Goal: Task Accomplishment & Management: Use online tool/utility

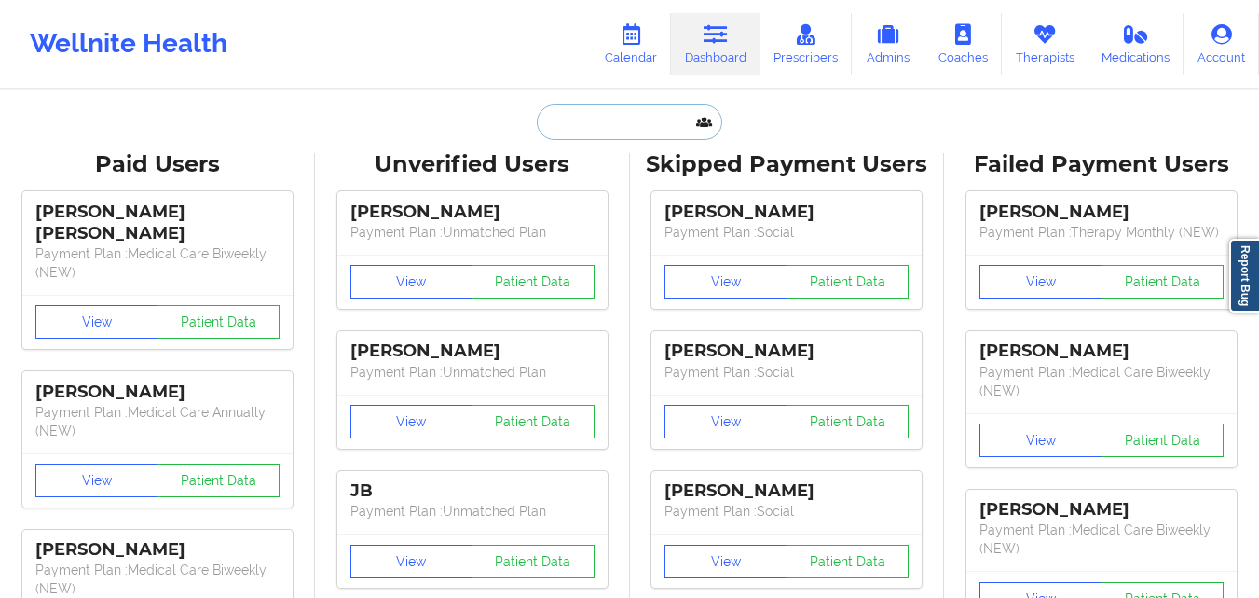
click at [605, 129] on input "text" at bounding box center [629, 121] width 185 height 35
paste input "[PERSON_NAME]"
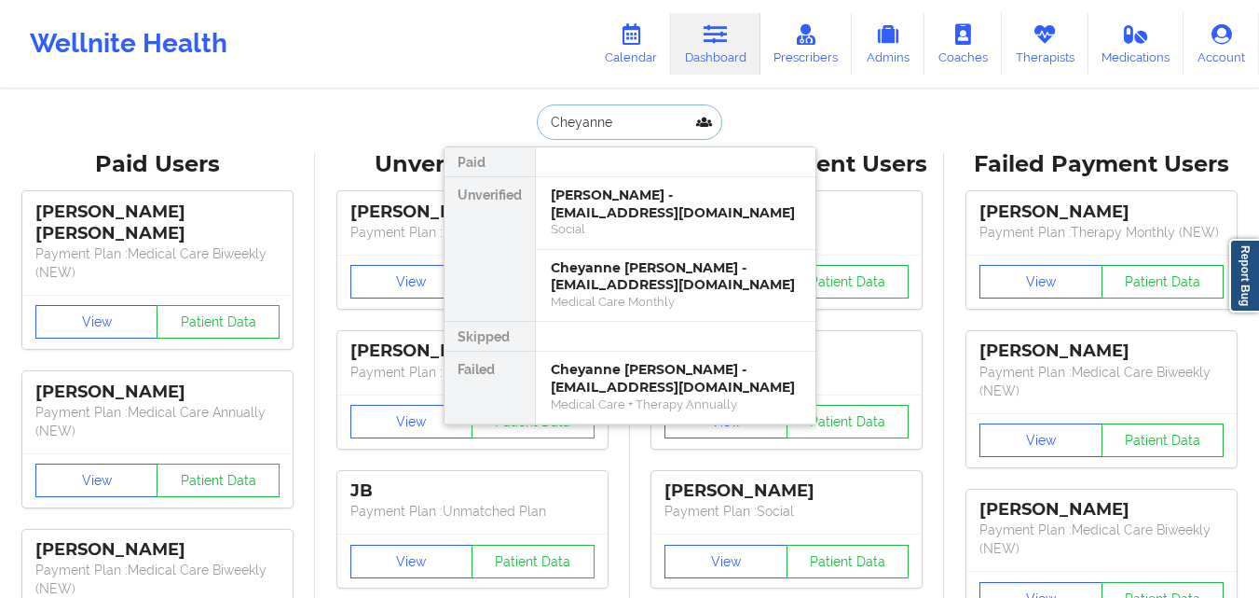
type input "Cheyanne"
click at [612, 18] on link "Calendar" at bounding box center [631, 44] width 80 height 62
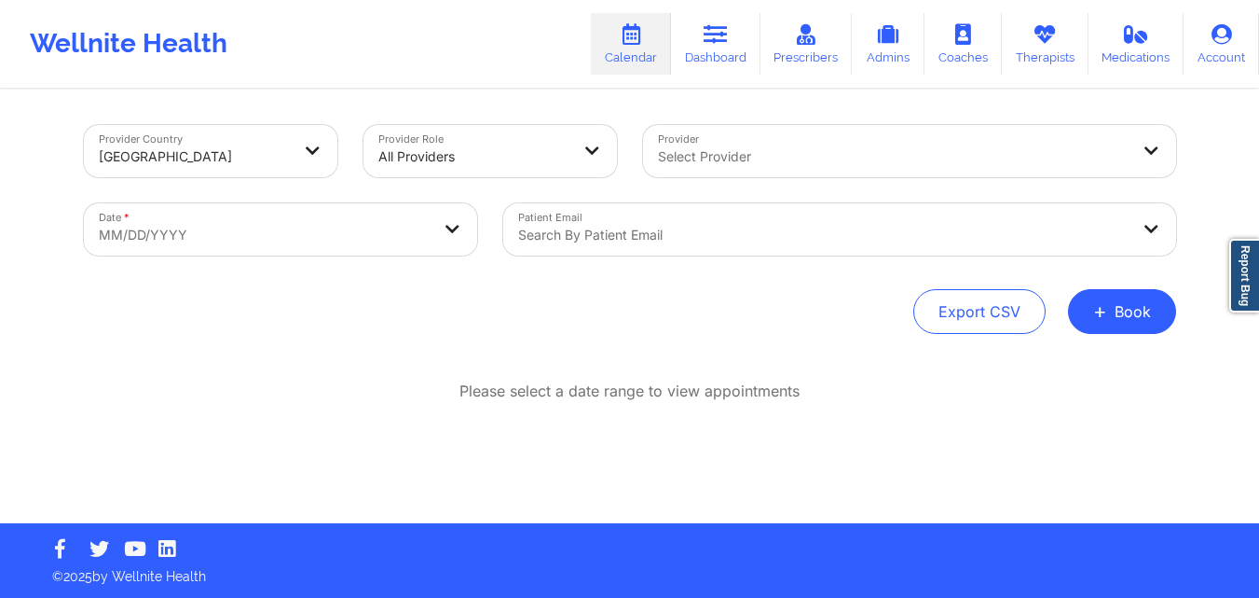
click at [380, 241] on body "Wellnite Health Calendar Dashboard Prescribers Admins Coaches Therapists Medica…" at bounding box center [629, 299] width 1259 height 598
select select "2025-8"
select select "2025-9"
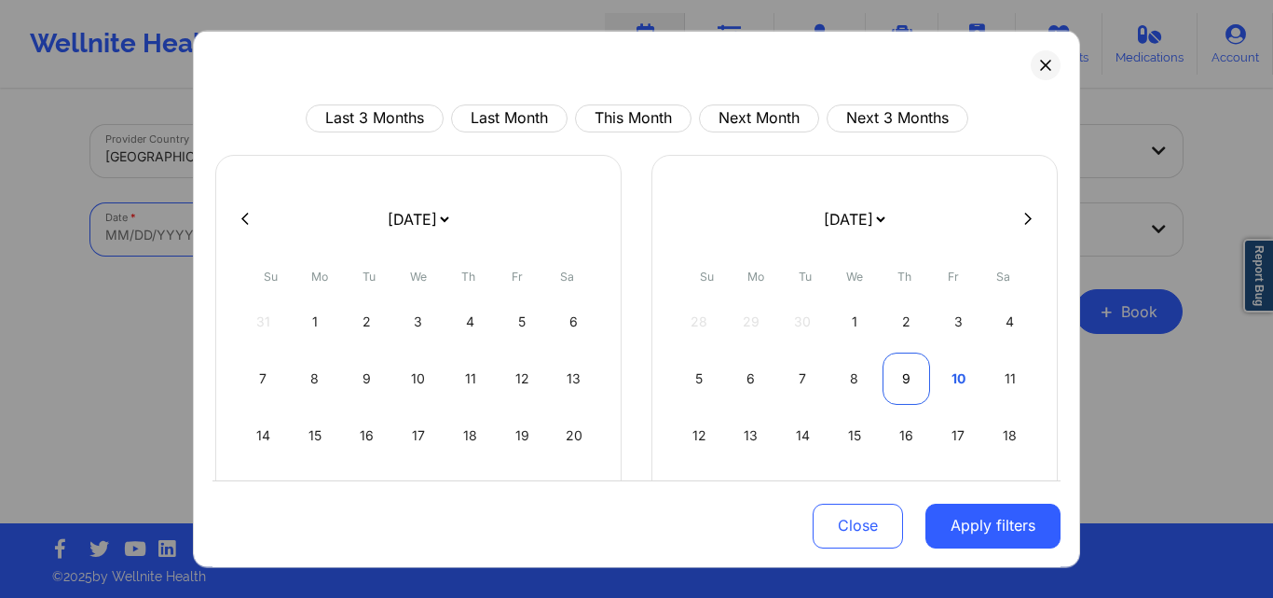
click at [901, 374] on div "9" at bounding box center [907, 377] width 48 height 52
select select "2025-9"
select select "2025-10"
select select "2025-9"
select select "2025-10"
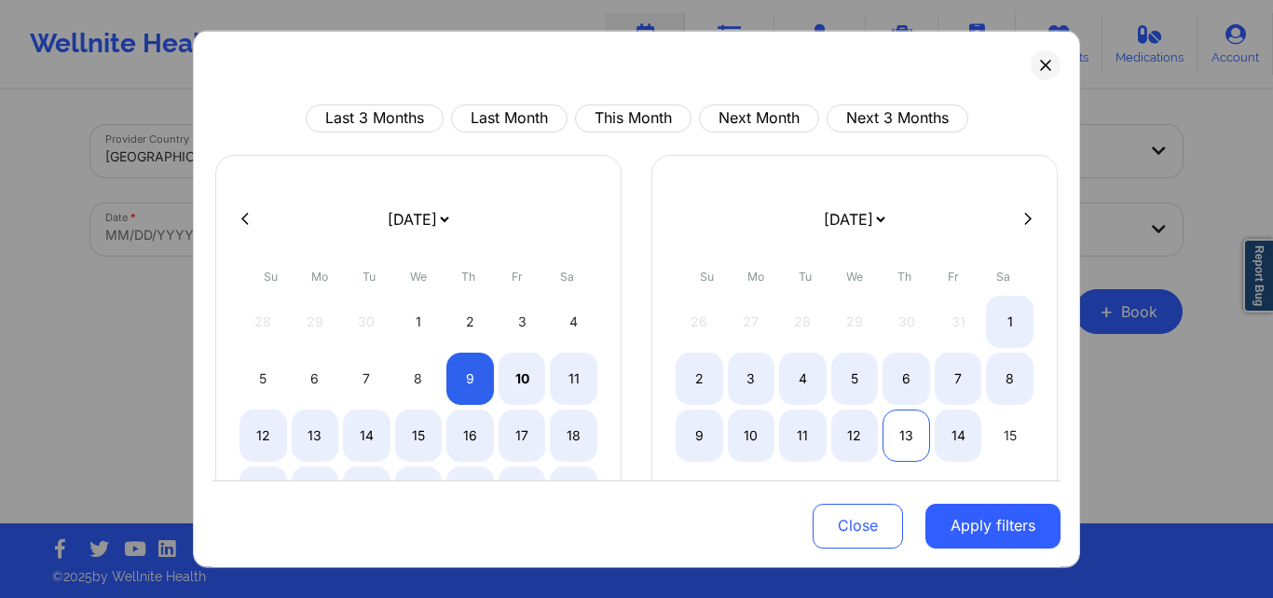
select select "2025-9"
select select "2025-10"
click at [901, 424] on div "13" at bounding box center [907, 434] width 48 height 52
select select "2025-9"
select select "2025-10"
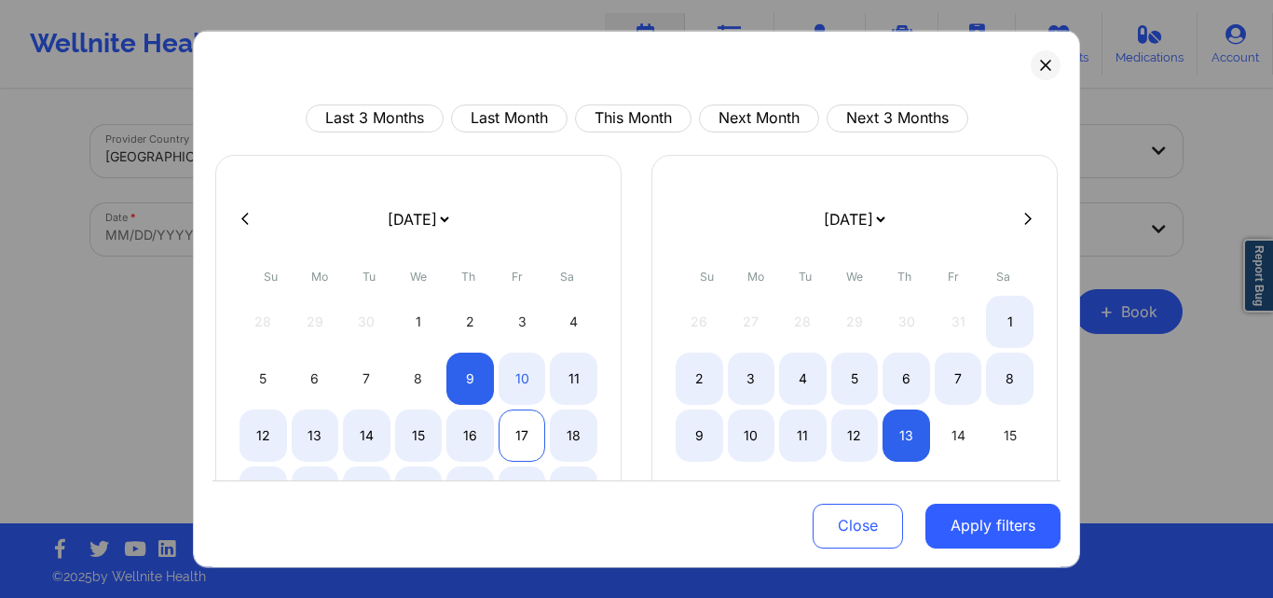
click at [514, 428] on div "17" at bounding box center [523, 434] width 48 height 52
select select "2025-9"
select select "2025-10"
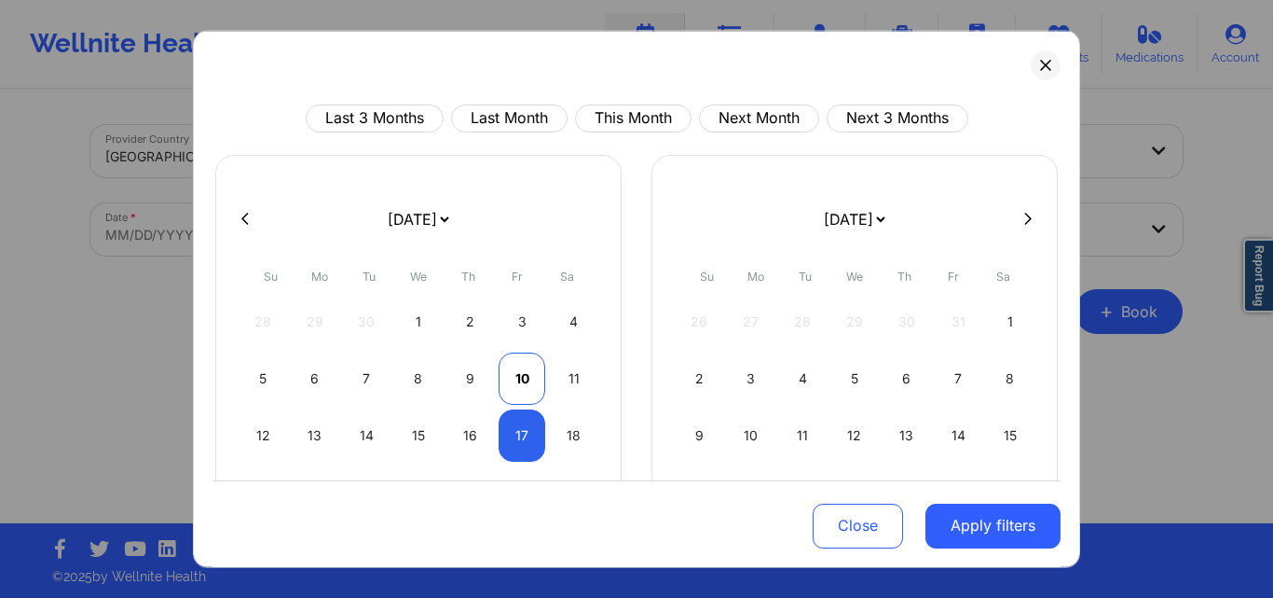
select select "2025-9"
select select "2025-10"
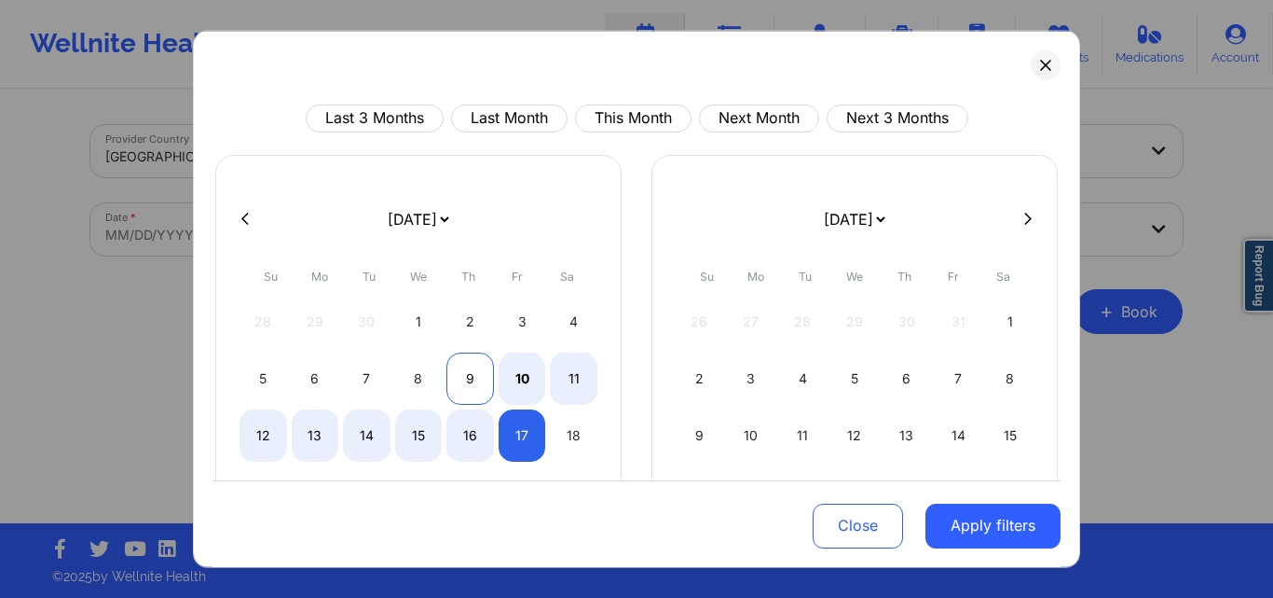
select select "2025-9"
select select "2025-10"
click at [468, 373] on div "9" at bounding box center [471, 377] width 48 height 52
select select "2025-9"
select select "2025-10"
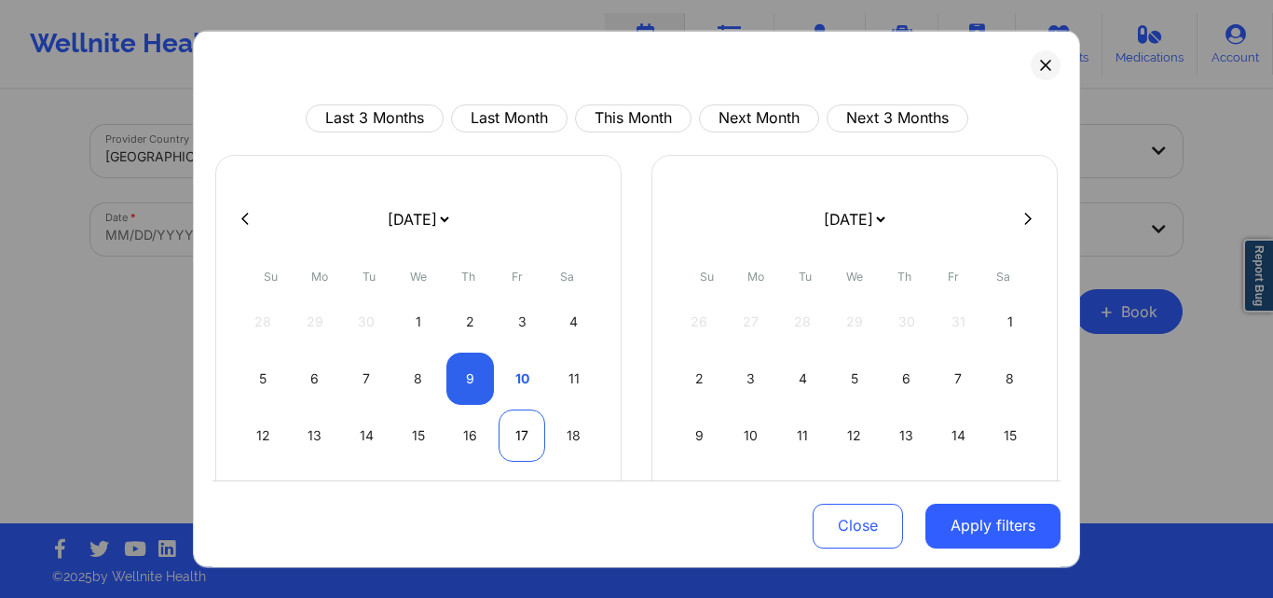
select select "2025-9"
select select "2025-10"
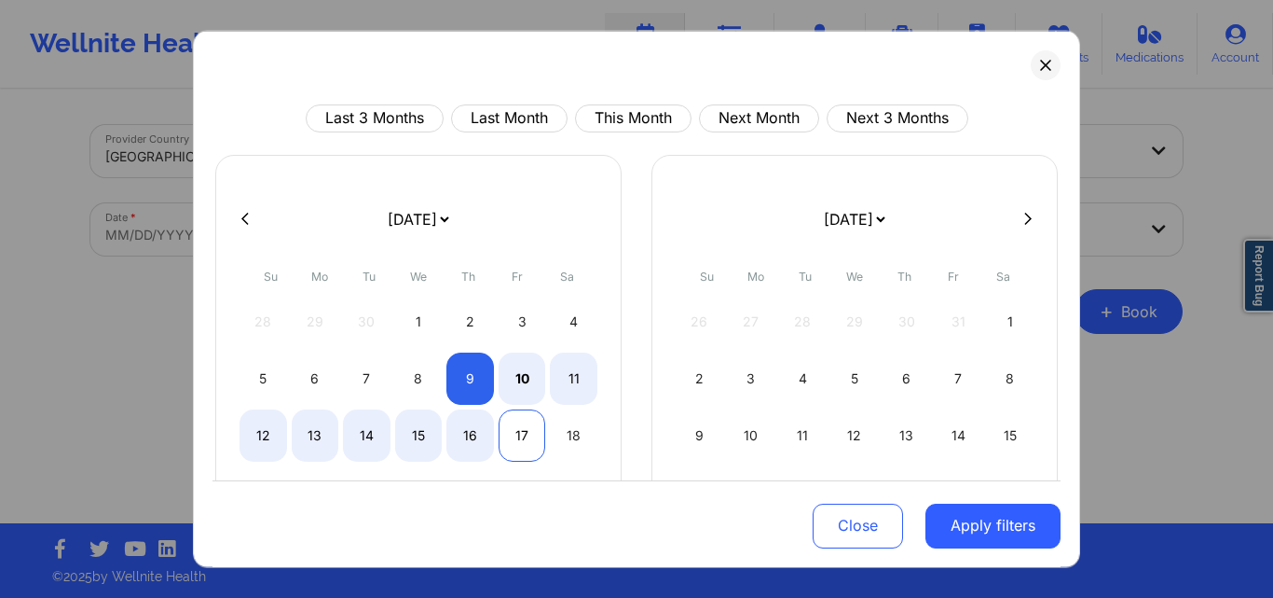
click at [531, 438] on div "17" at bounding box center [523, 434] width 48 height 52
select select "2025-9"
select select "2025-10"
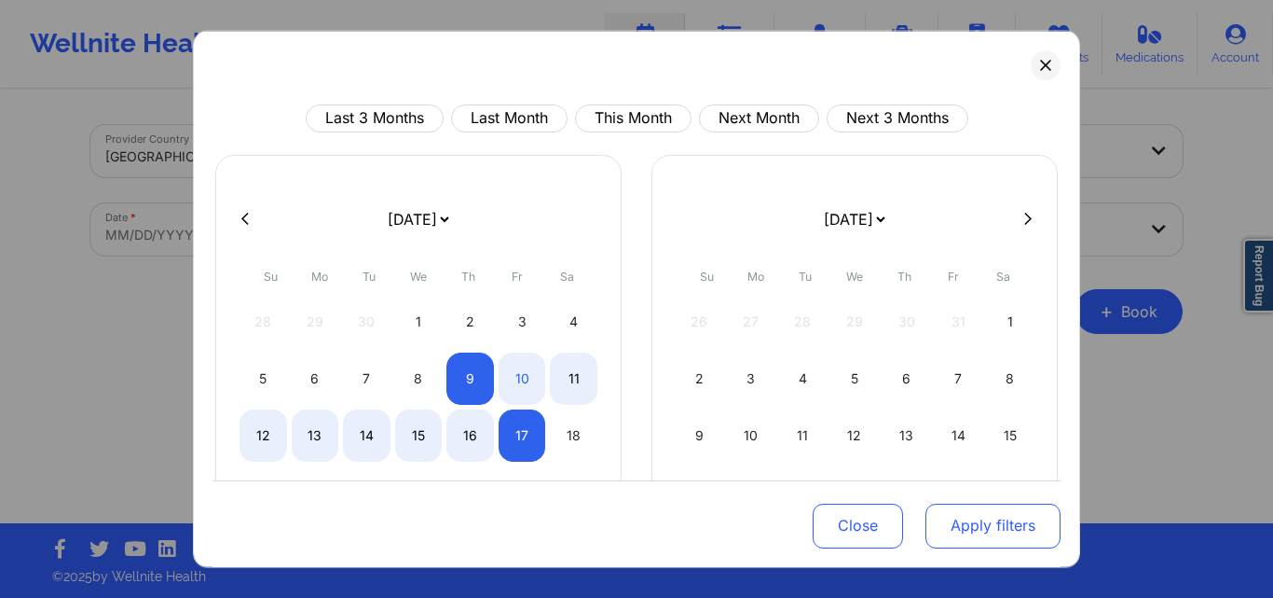
click at [975, 517] on button "Apply filters" at bounding box center [993, 525] width 135 height 45
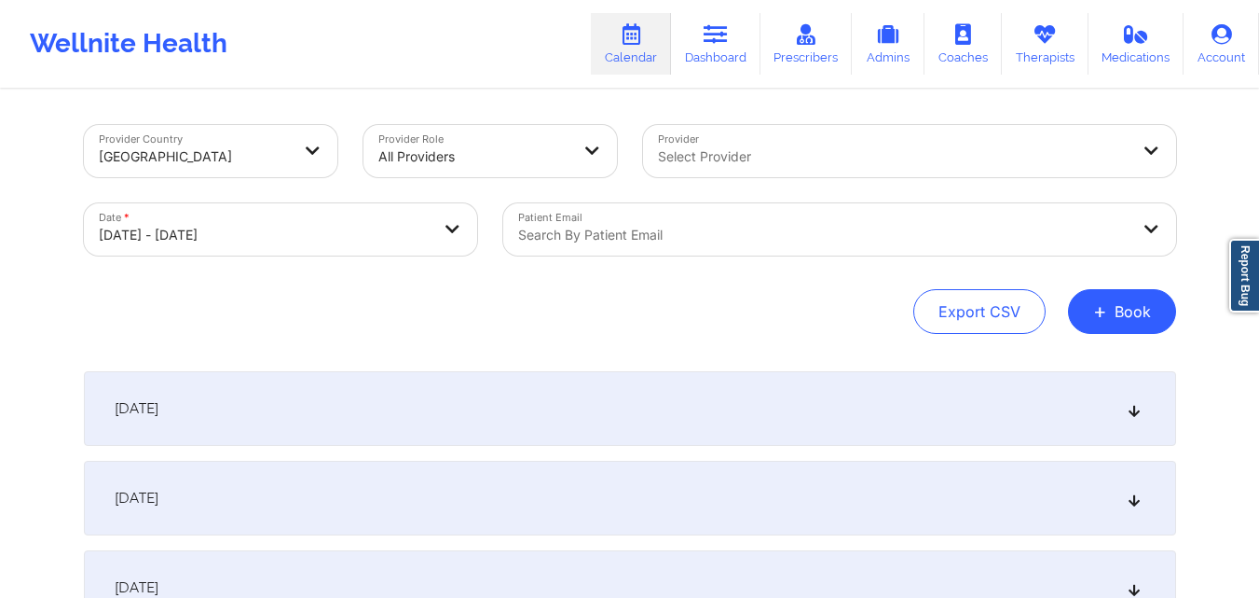
click at [750, 241] on div at bounding box center [824, 235] width 612 height 22
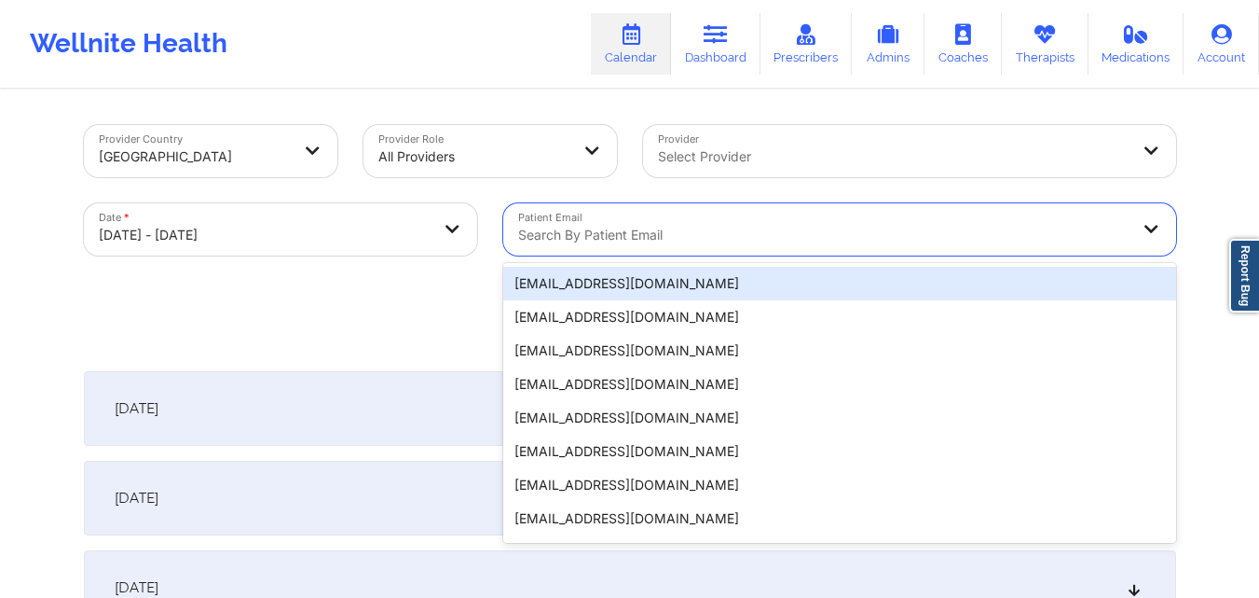
paste input "[EMAIL_ADDRESS][DOMAIN_NAME]"
type input "[EMAIL_ADDRESS][DOMAIN_NAME]"
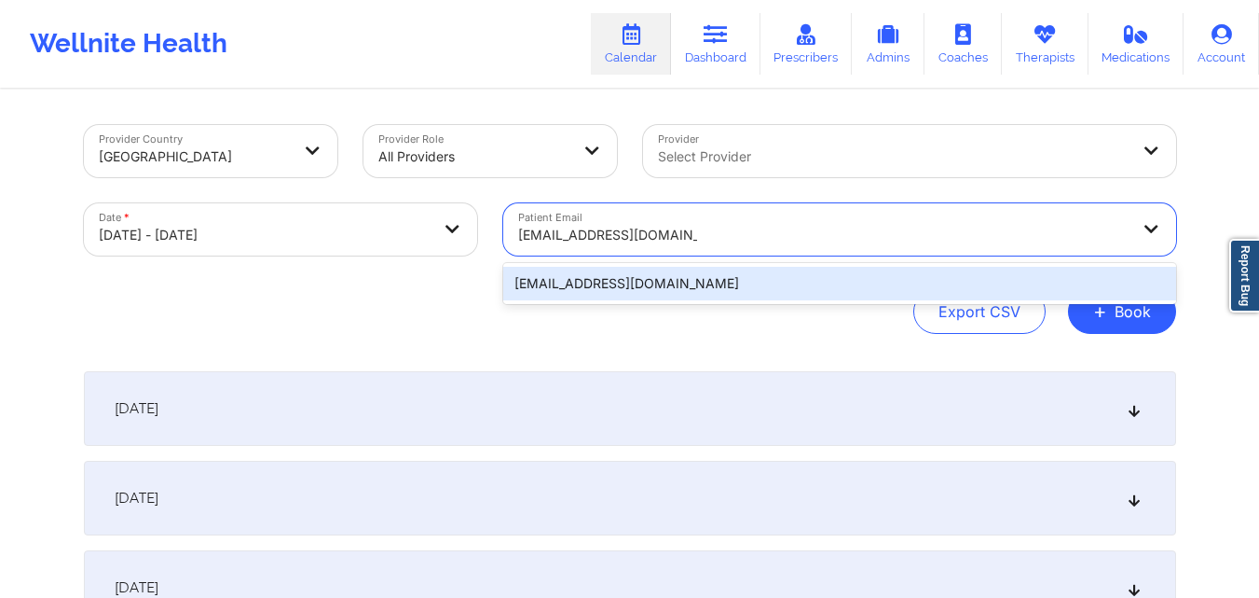
click at [743, 287] on div "[EMAIL_ADDRESS][DOMAIN_NAME]" at bounding box center [839, 284] width 673 height 34
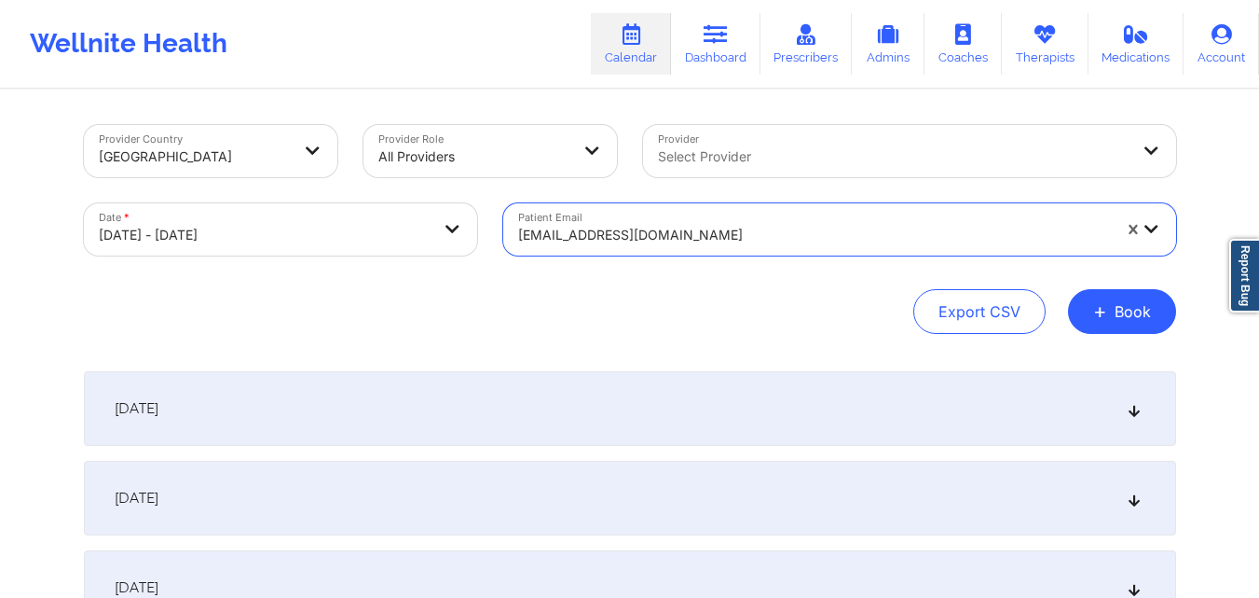
click at [1135, 406] on icon at bounding box center [1134, 408] width 16 height 13
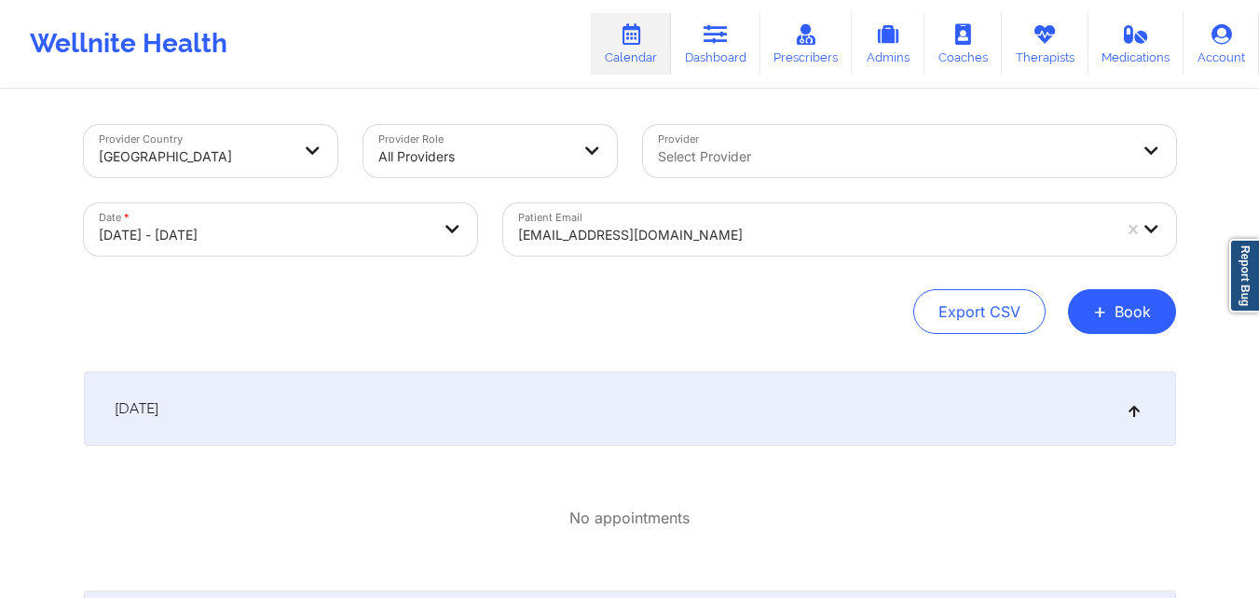
click at [1135, 406] on icon at bounding box center [1134, 408] width 16 height 13
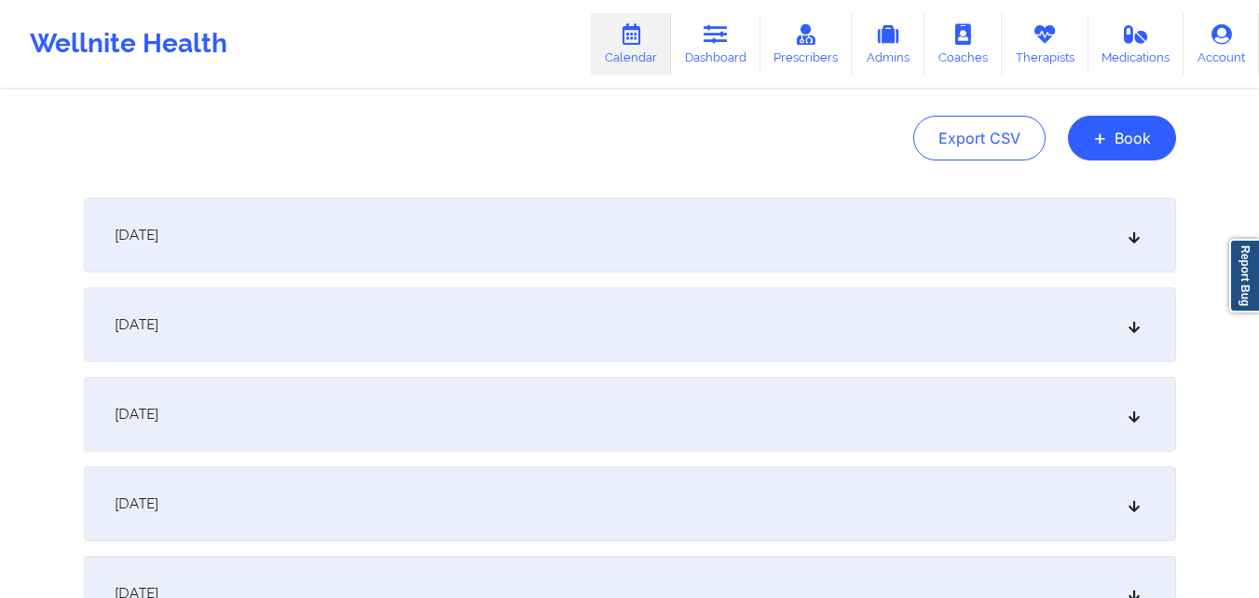
scroll to position [175, 0]
click at [1135, 332] on div "[DATE]" at bounding box center [630, 322] width 1093 height 75
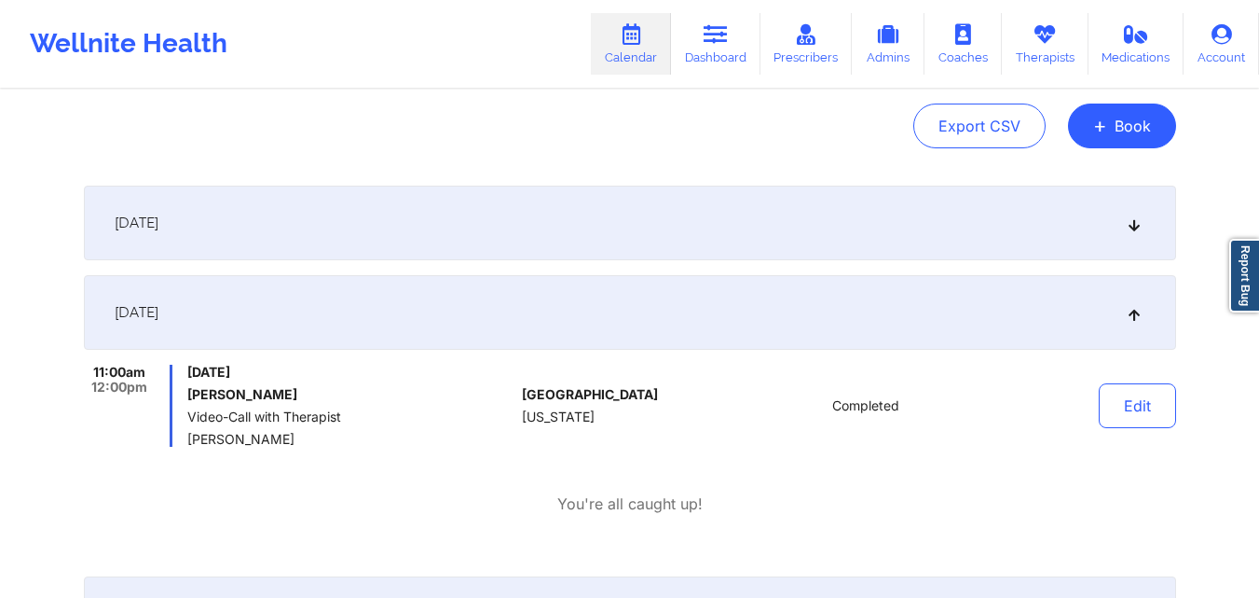
scroll to position [190, 0]
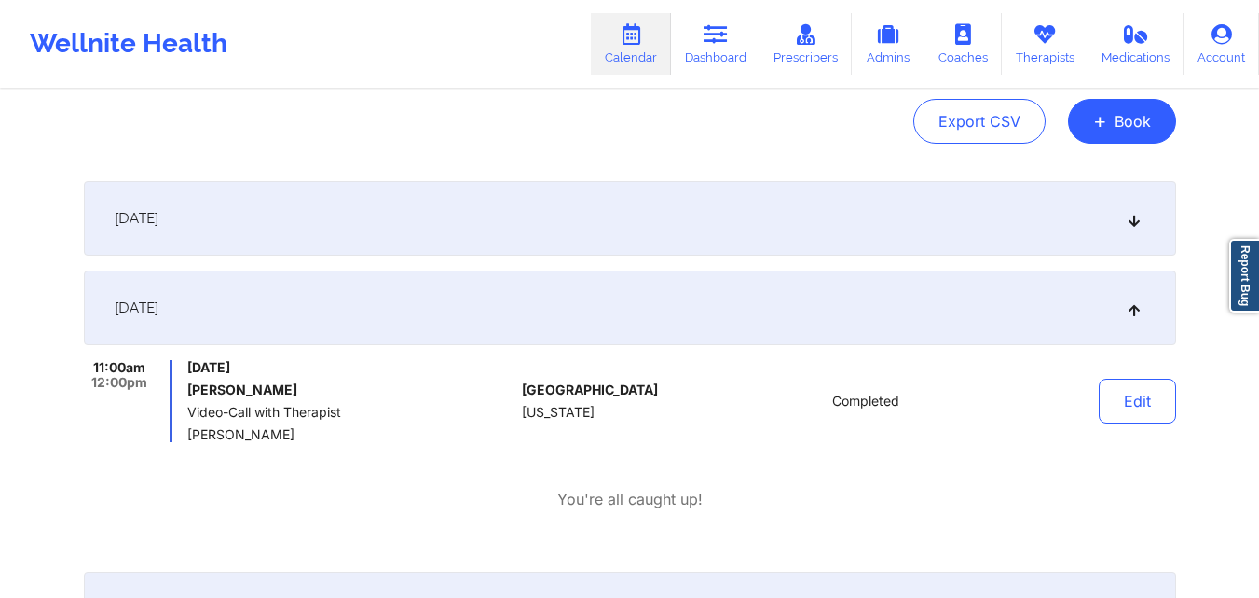
copy h6 "[PERSON_NAME]"
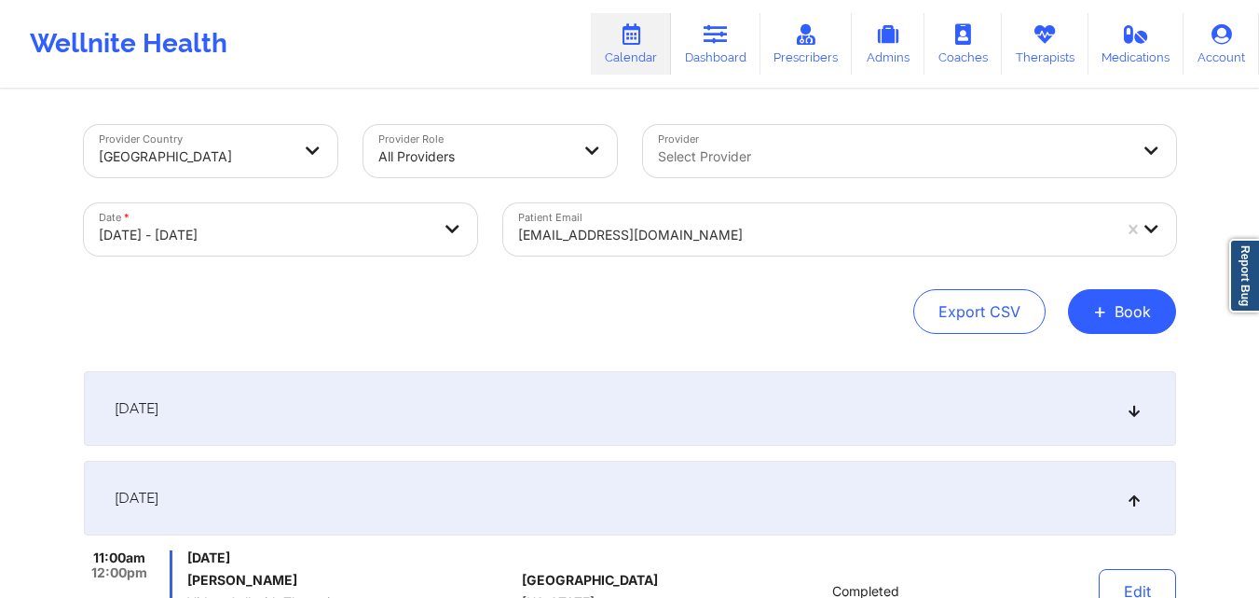
drag, startPoint x: 314, startPoint y: 398, endPoint x: 234, endPoint y: -81, distance: 485.8
click at [234, 0] on html "Wellnite Health Calendar Dashboard Prescribers Admins Coaches Therapists Medica…" at bounding box center [629, 299] width 1259 height 598
click at [632, 315] on div "Export CSV + Book" at bounding box center [630, 311] width 1093 height 45
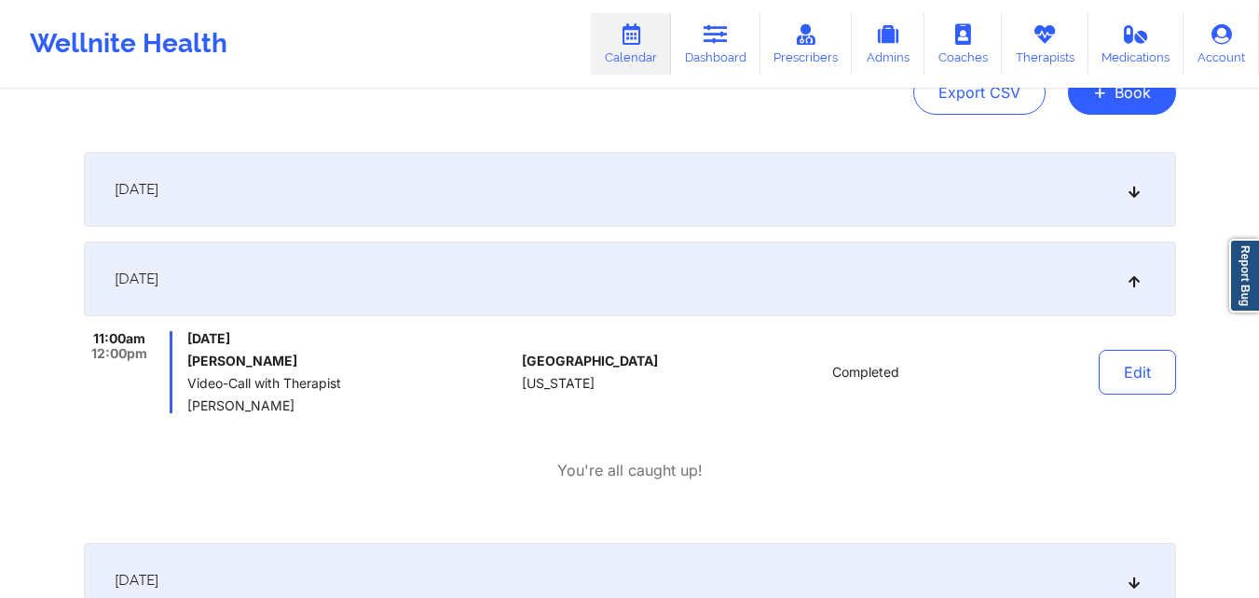
scroll to position [227, 0]
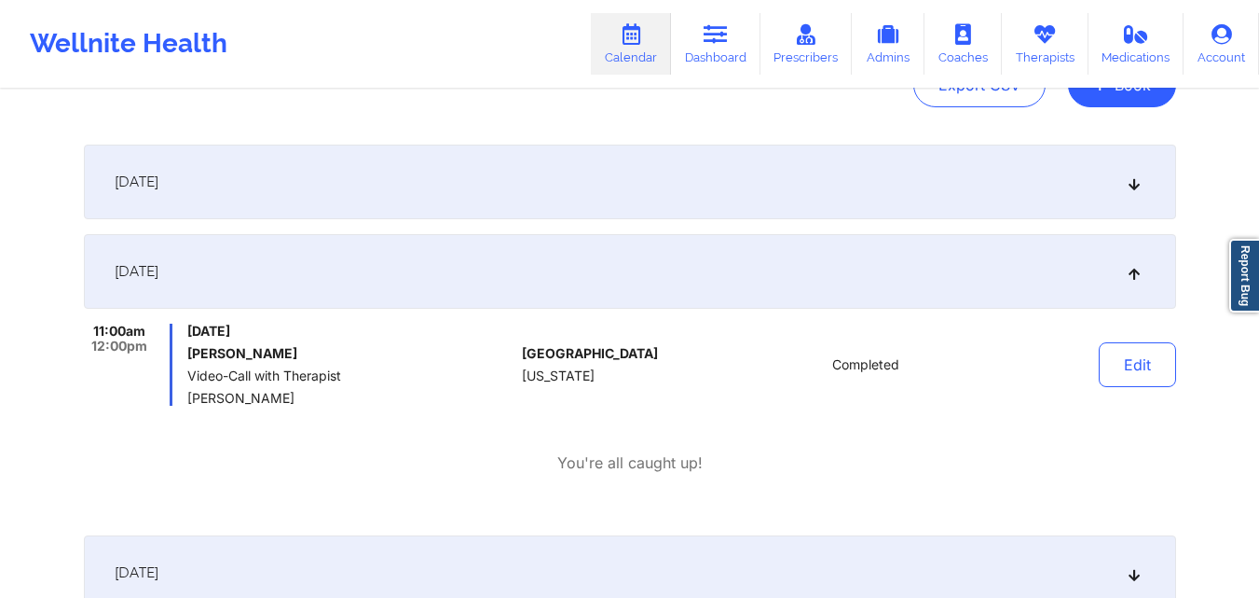
drag, startPoint x: 319, startPoint y: 395, endPoint x: 190, endPoint y: 399, distance: 128.7
click at [190, 399] on span "[PERSON_NAME]" at bounding box center [350, 398] width 327 height 15
copy span "[PERSON_NAME]"
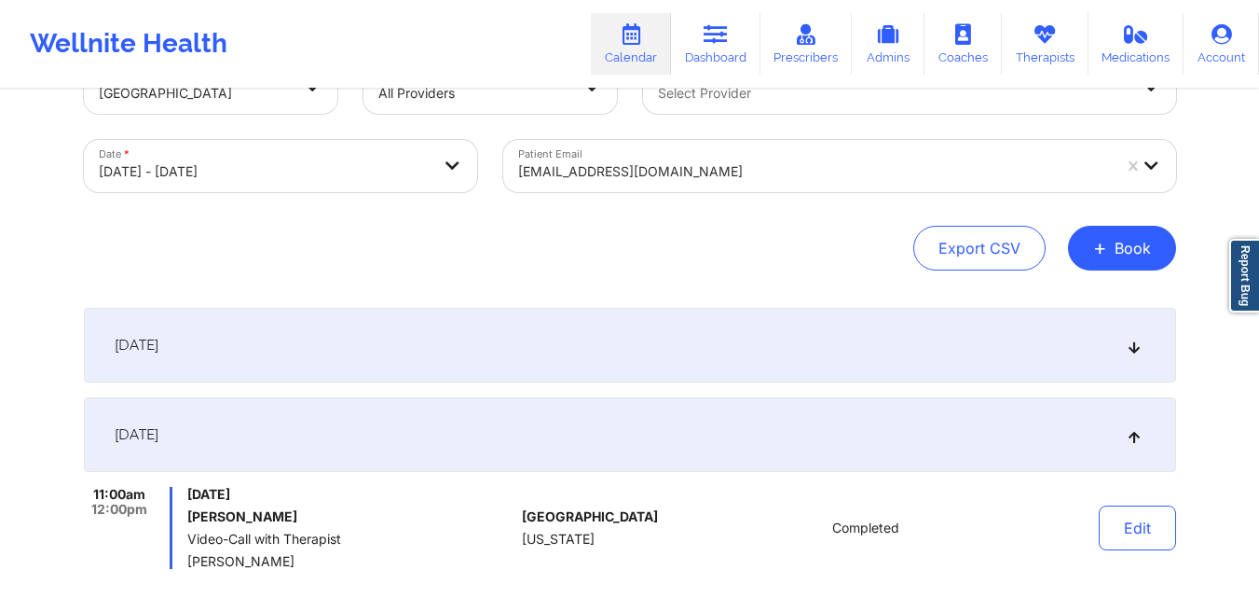
scroll to position [40, 0]
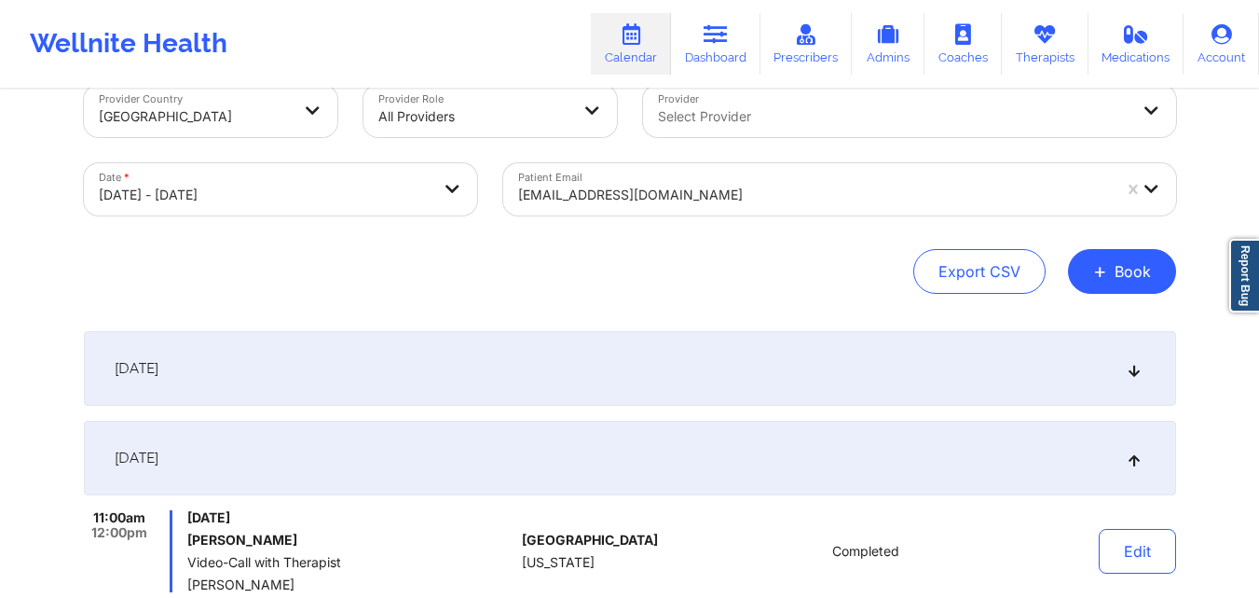
click at [850, 195] on div at bounding box center [814, 195] width 593 height 22
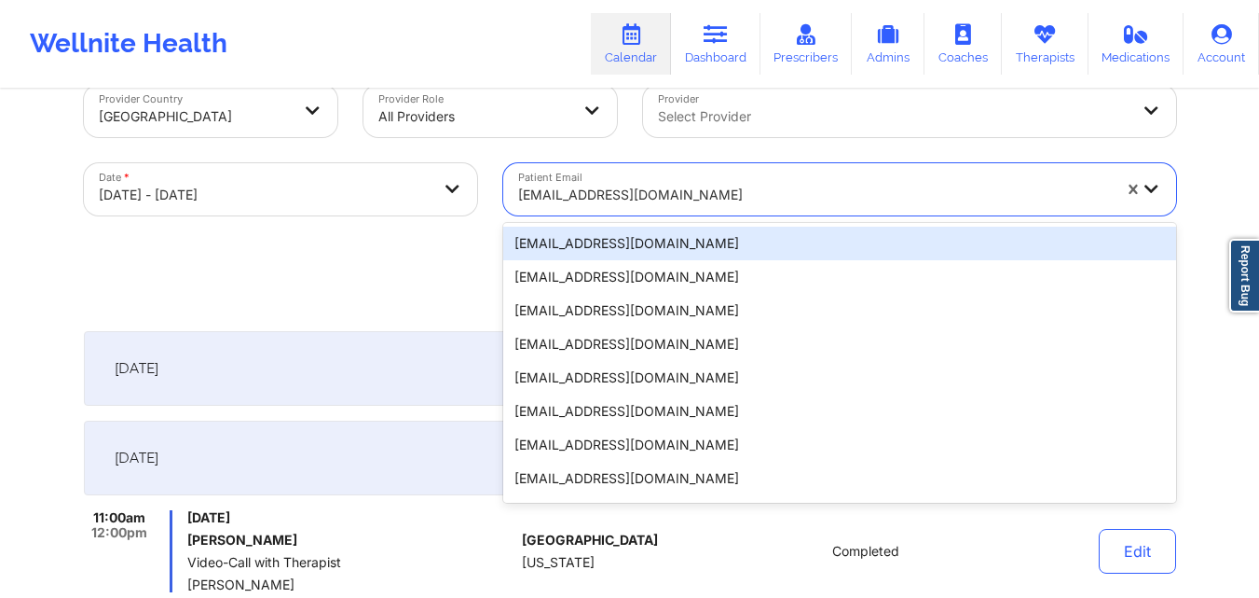
paste input "[EMAIL_ADDRESS][DOMAIN_NAME]"
type input "[EMAIL_ADDRESS][DOMAIN_NAME]"
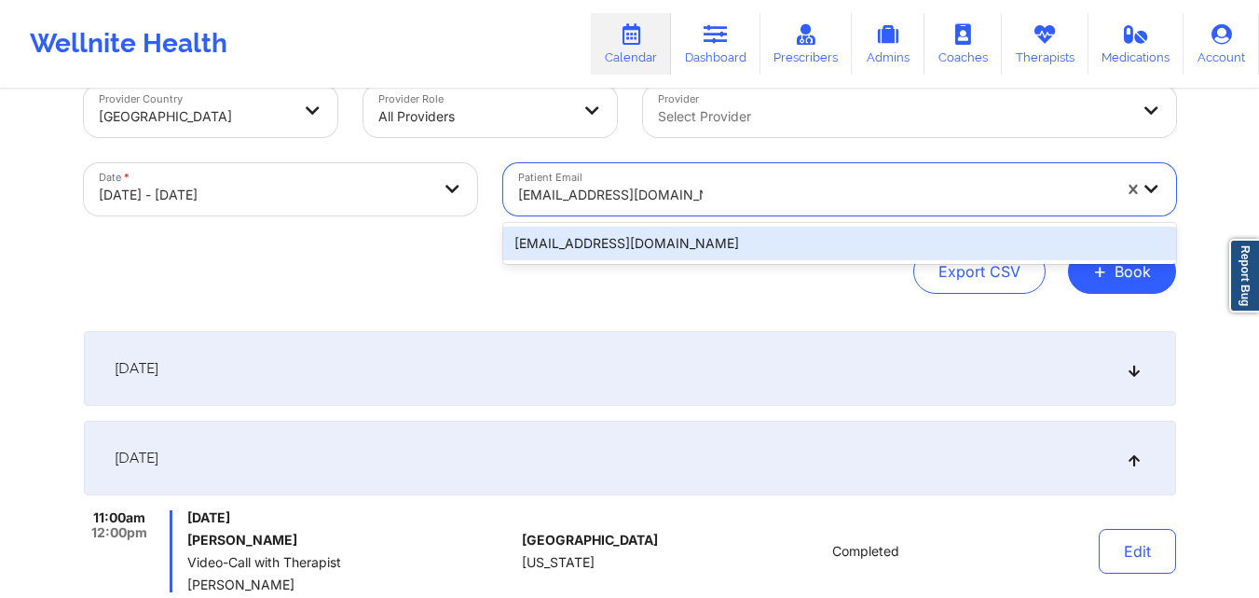
click at [833, 240] on div "[EMAIL_ADDRESS][DOMAIN_NAME]" at bounding box center [839, 244] width 673 height 34
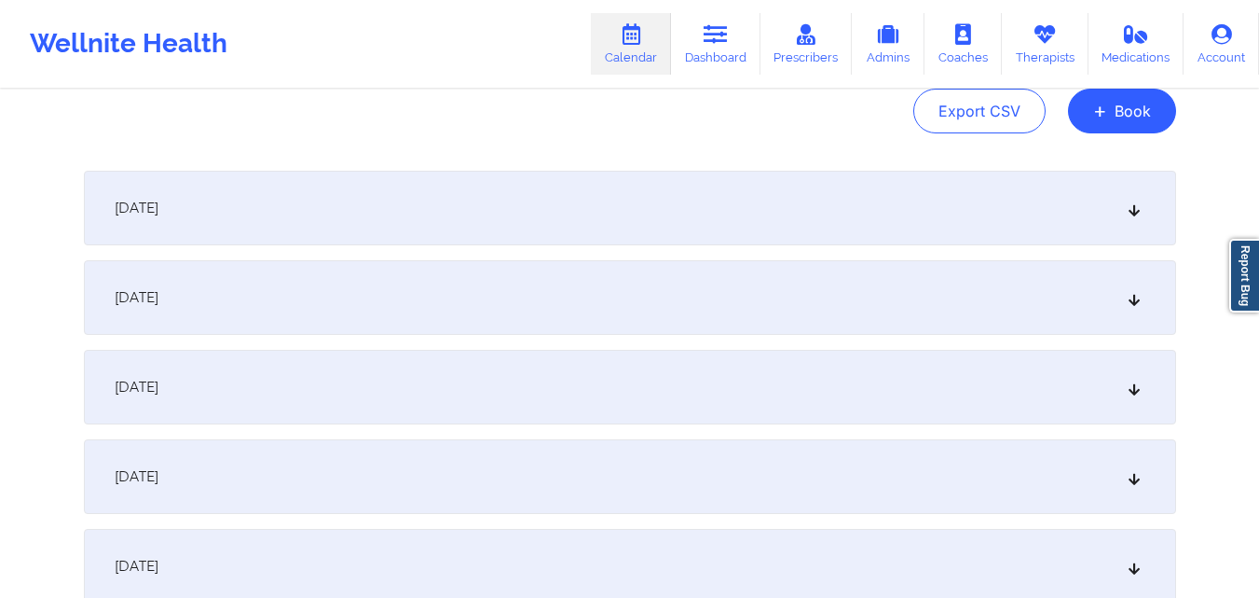
scroll to position [215, 0]
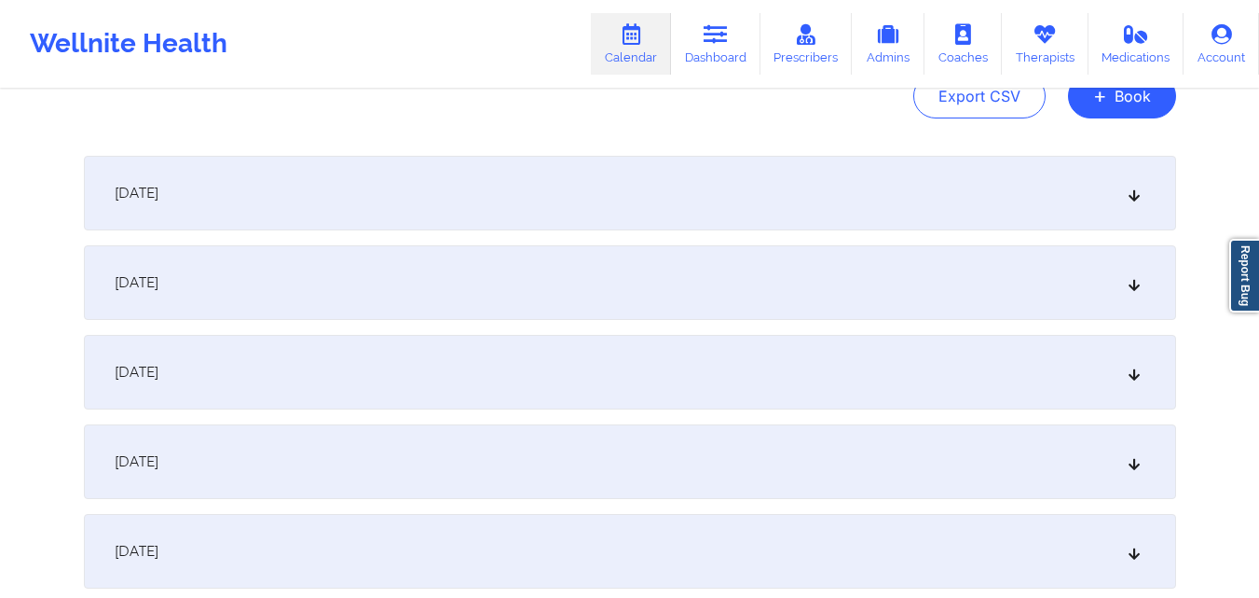
click at [1130, 365] on icon at bounding box center [1134, 371] width 16 height 13
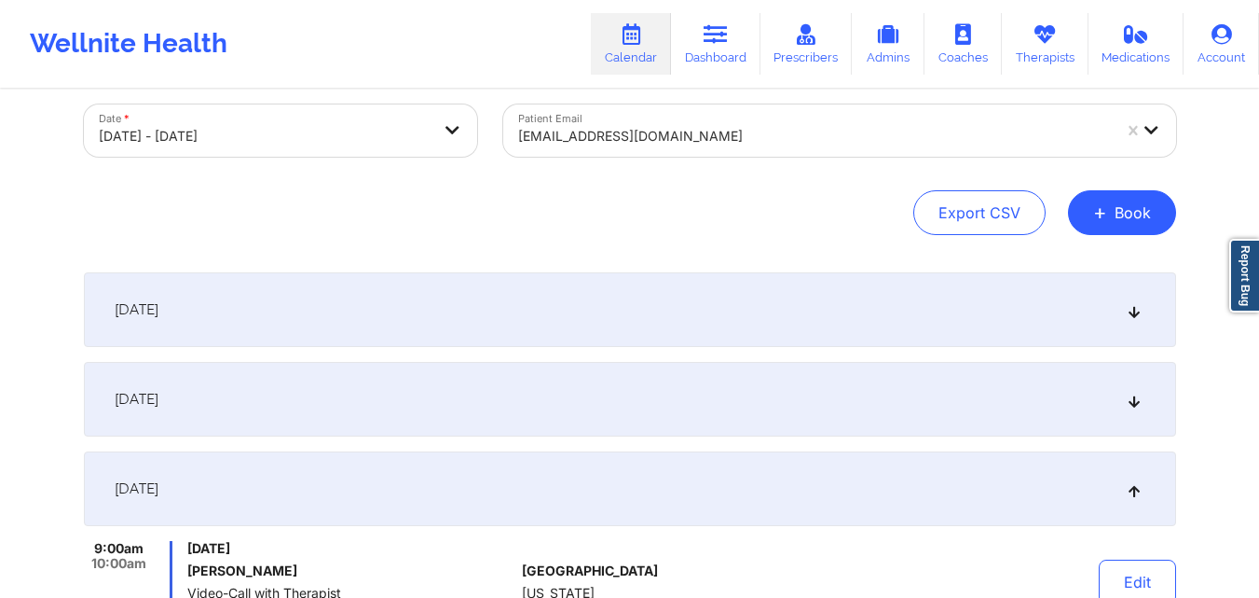
scroll to position [0, 0]
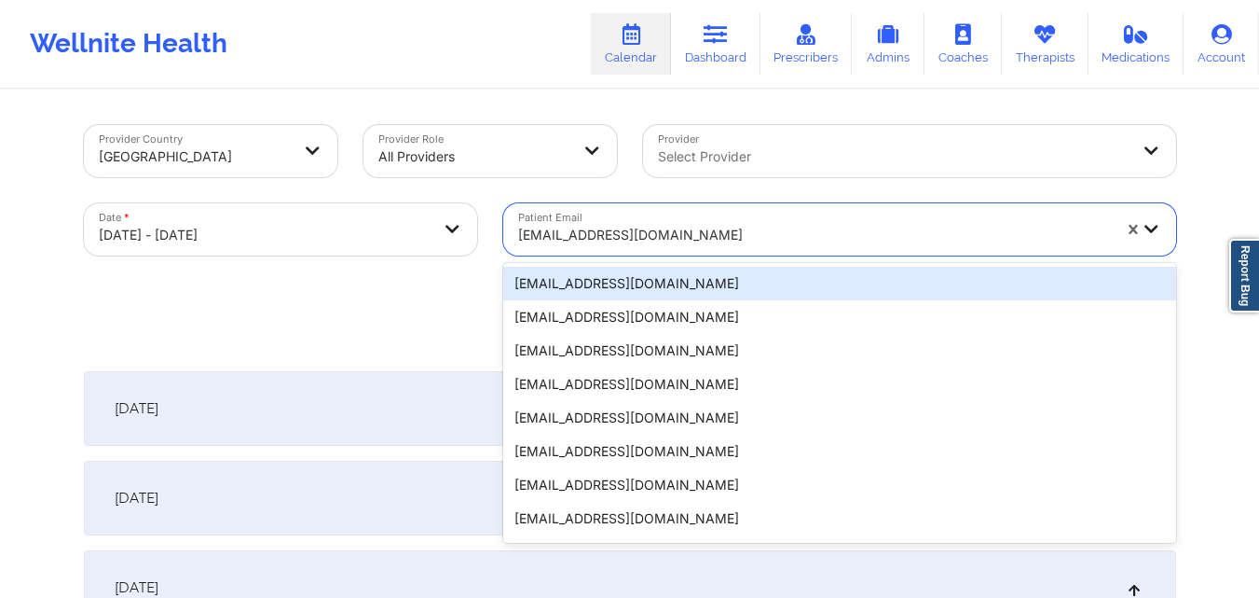
click at [675, 234] on div at bounding box center [814, 235] width 593 height 22
paste input "[EMAIL_ADDRESS][DOMAIN_NAME]"
type input "[EMAIL_ADDRESS][DOMAIN_NAME]"
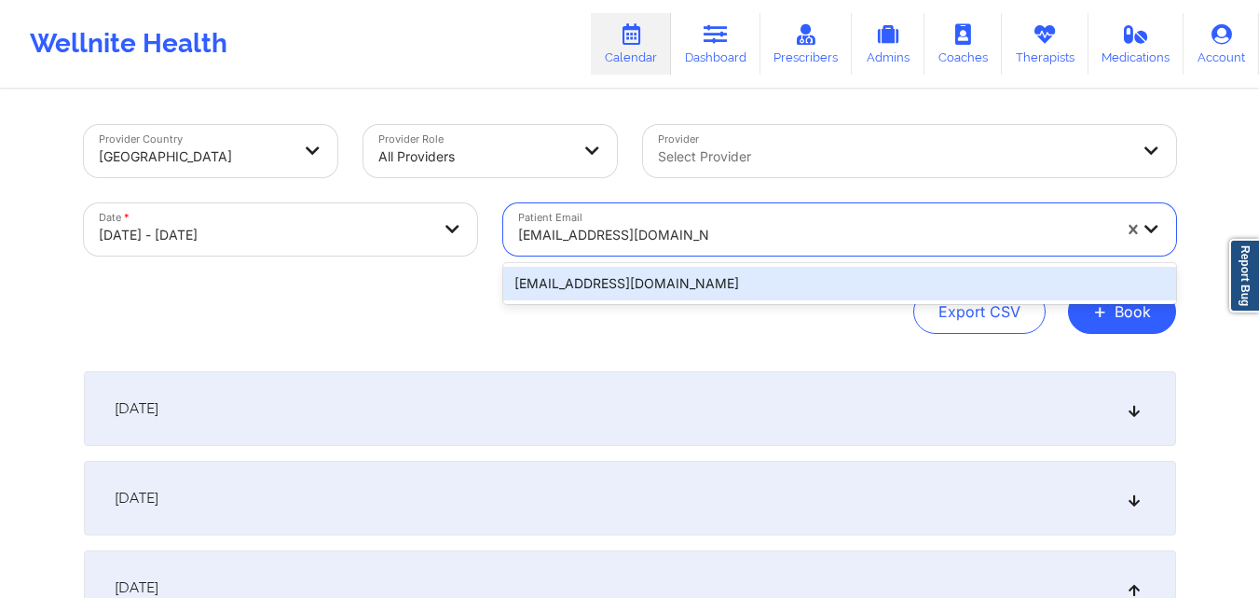
click at [681, 268] on div "[EMAIL_ADDRESS][DOMAIN_NAME]" at bounding box center [839, 284] width 673 height 34
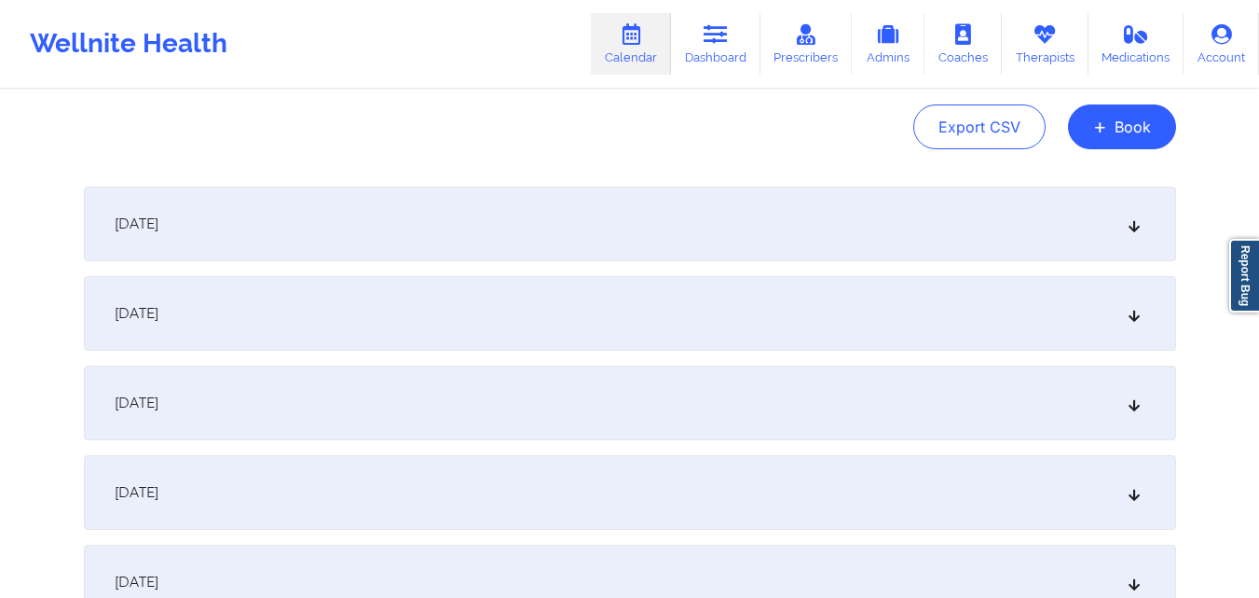
scroll to position [213, 0]
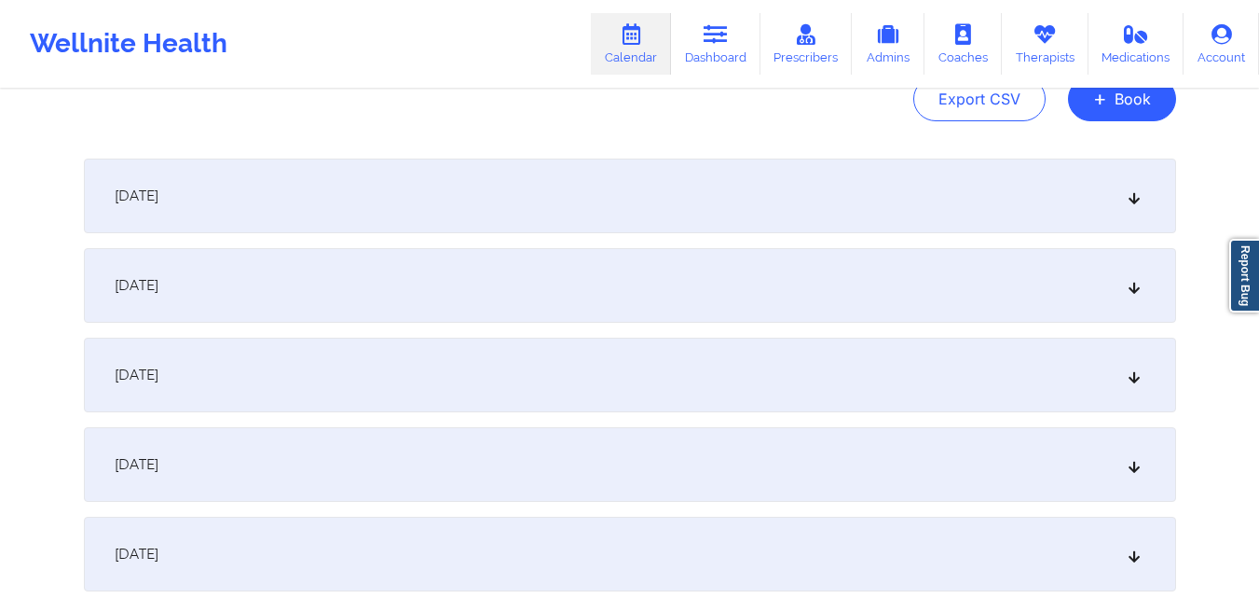
click at [1137, 368] on icon at bounding box center [1134, 374] width 16 height 13
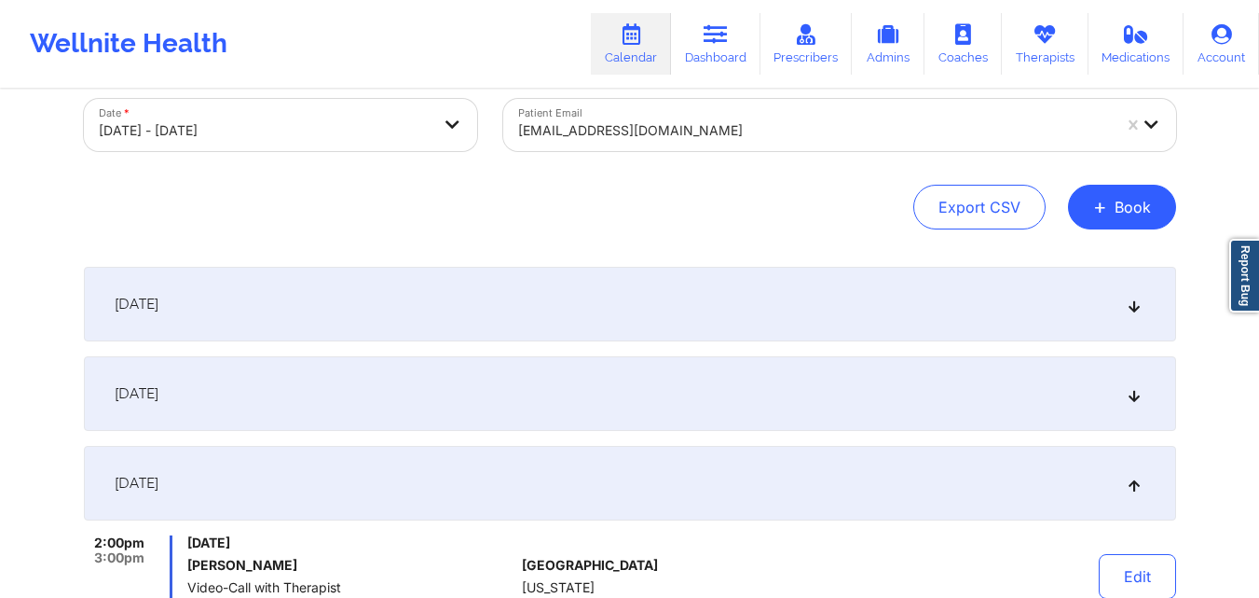
scroll to position [0, 0]
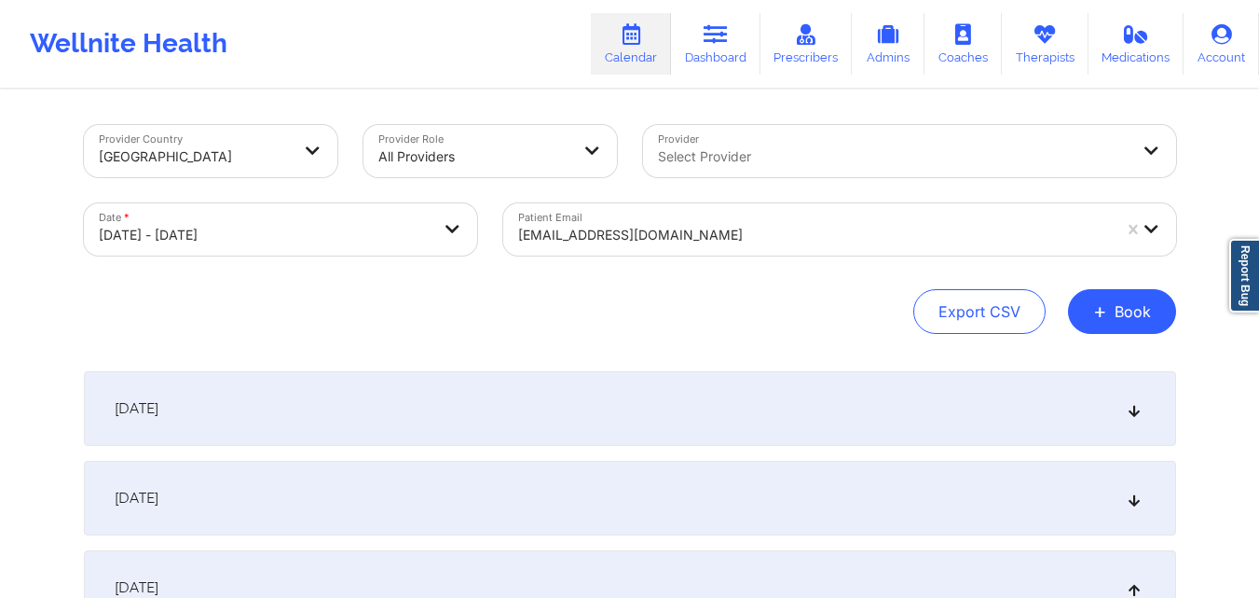
click at [709, 228] on div at bounding box center [814, 235] width 593 height 22
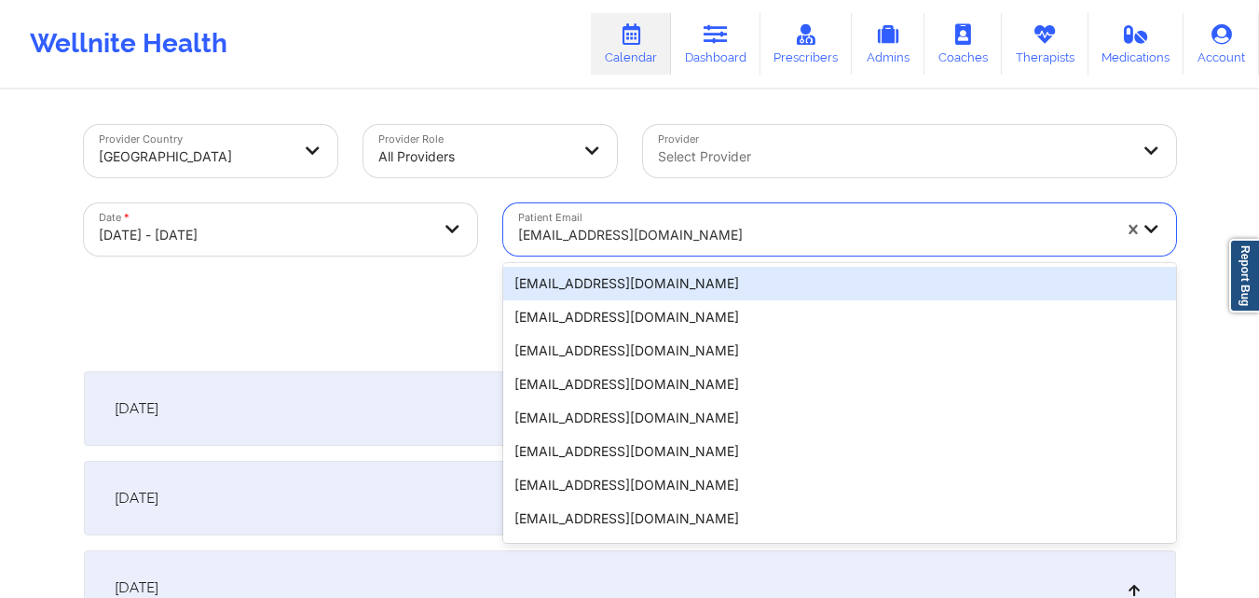
paste input "[EMAIL_ADDRESS][DOMAIN_NAME]"
type input "[EMAIL_ADDRESS][DOMAIN_NAME]"
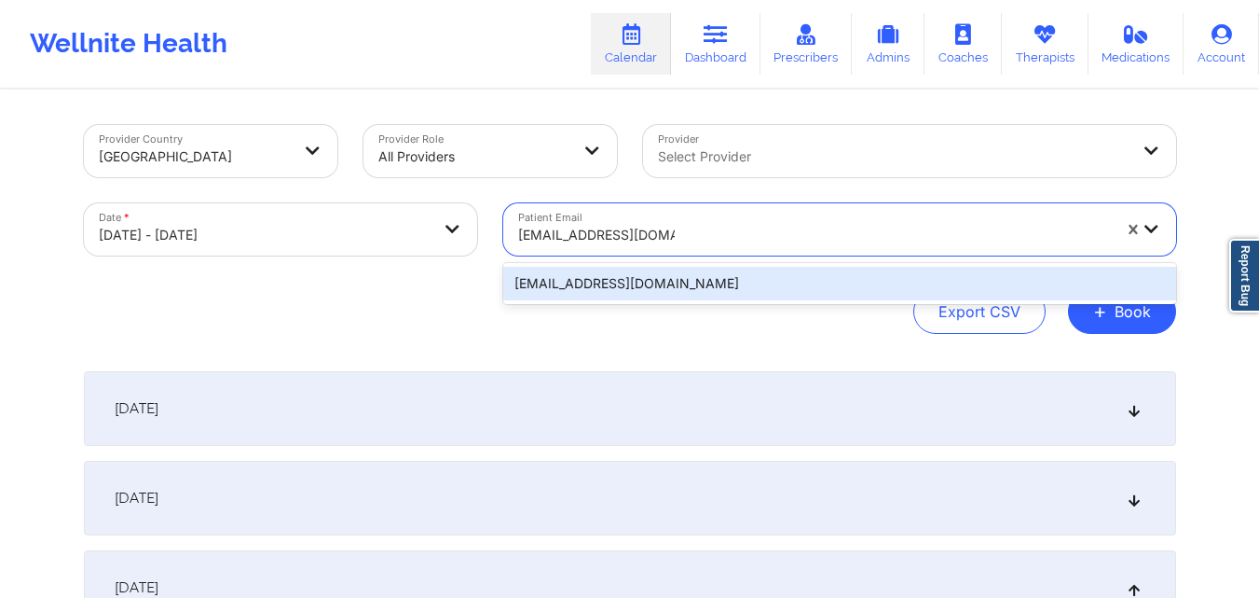
click at [729, 278] on div "[EMAIL_ADDRESS][DOMAIN_NAME]" at bounding box center [839, 284] width 673 height 34
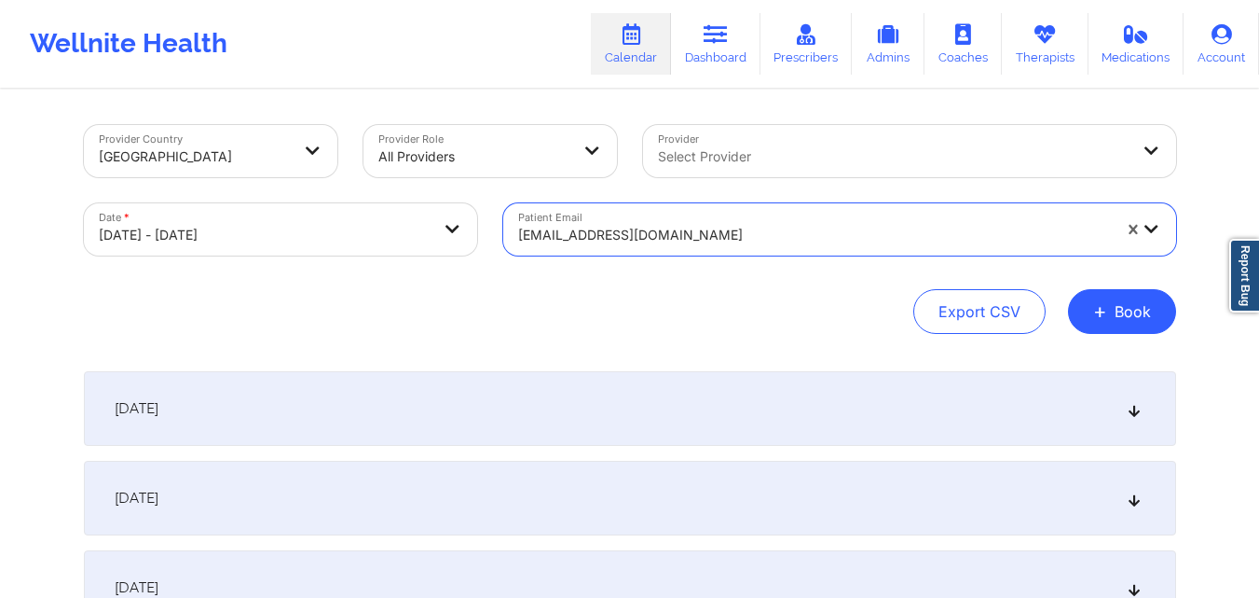
scroll to position [3, 0]
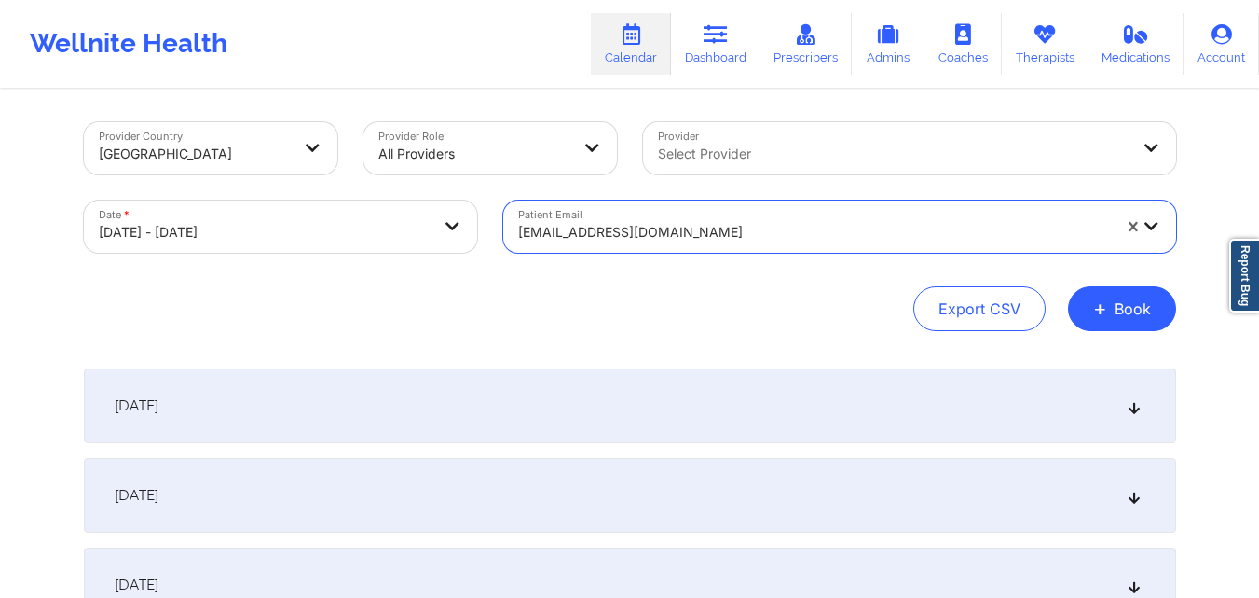
click at [1133, 585] on icon at bounding box center [1134, 584] width 16 height 13
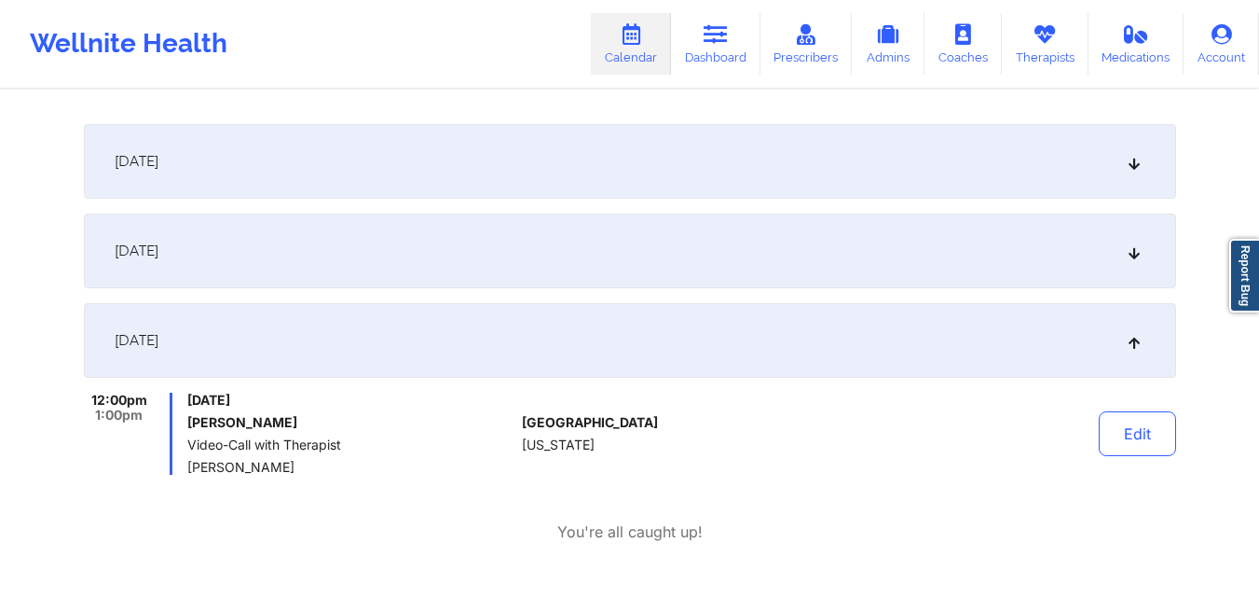
scroll to position [0, 0]
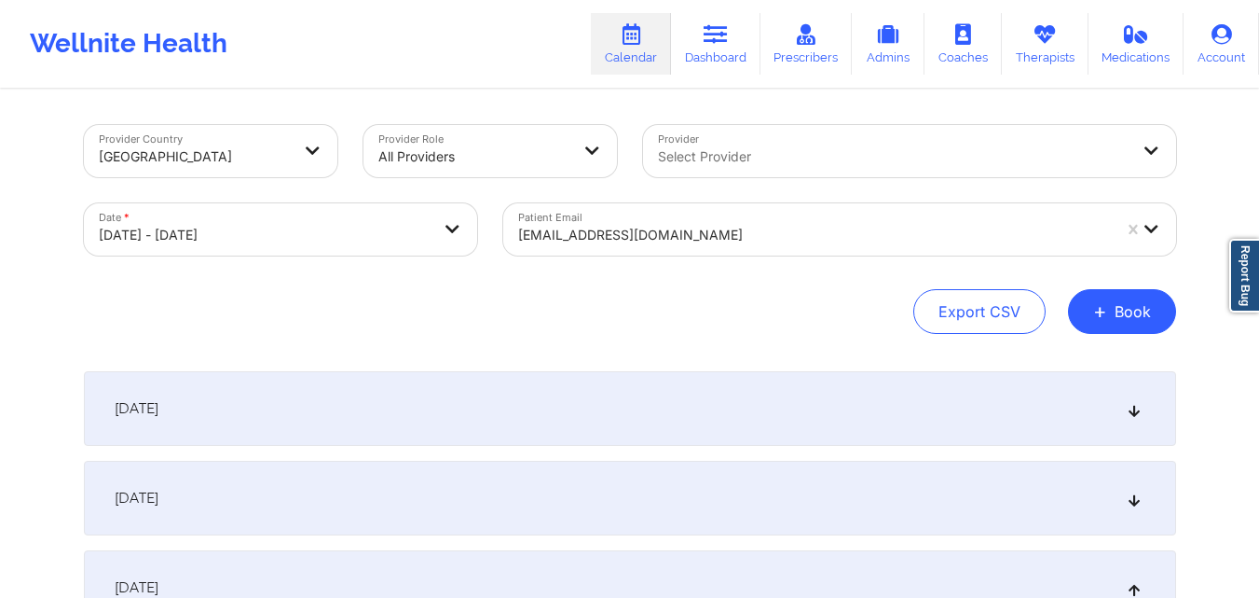
click at [771, 221] on div "[EMAIL_ADDRESS][DOMAIN_NAME]" at bounding box center [814, 234] width 593 height 41
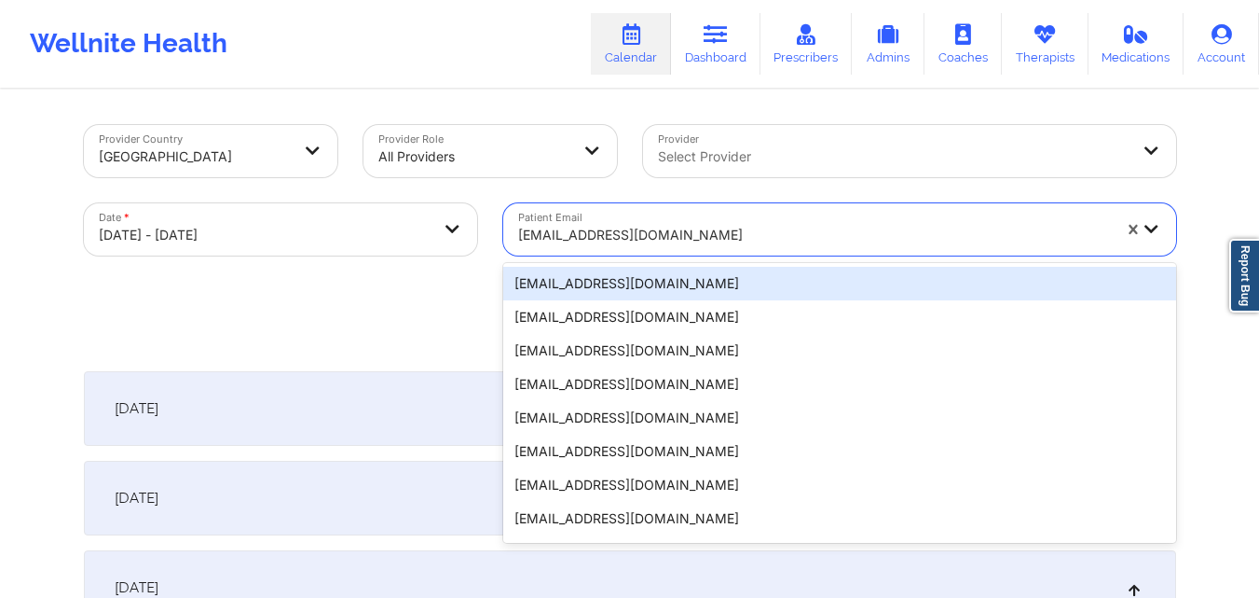
paste input "[PERSON_NAME][EMAIL_ADDRESS][DOMAIN_NAME]"
type input "[PERSON_NAME][EMAIL_ADDRESS][DOMAIN_NAME]"
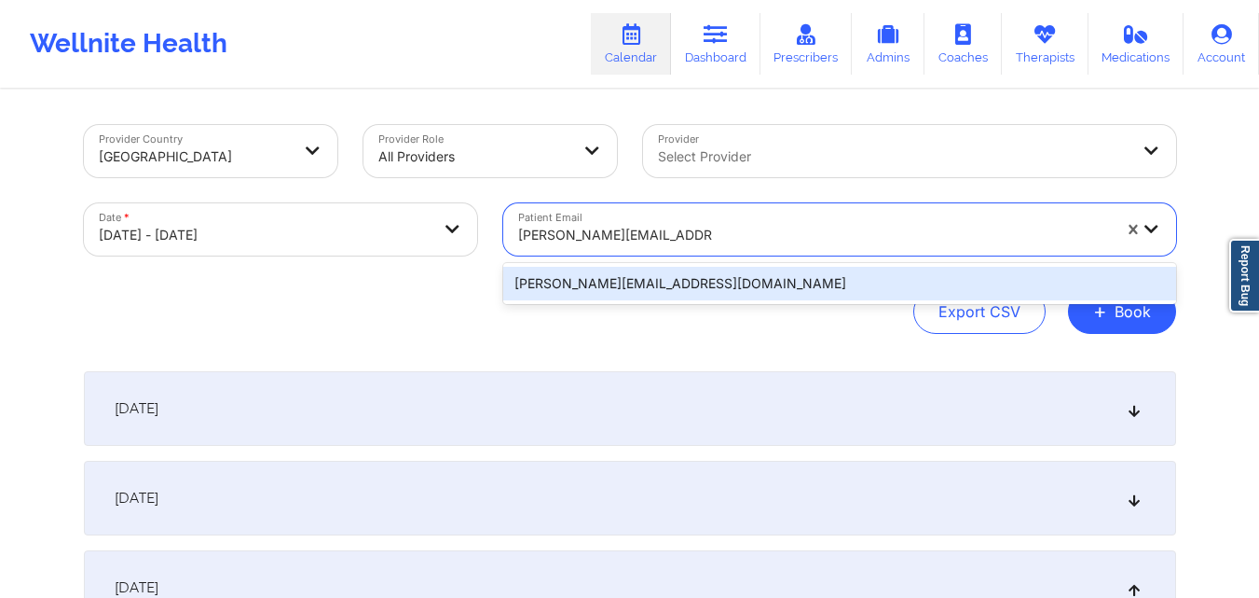
click at [750, 272] on div "[PERSON_NAME][EMAIL_ADDRESS][DOMAIN_NAME]" at bounding box center [839, 284] width 673 height 34
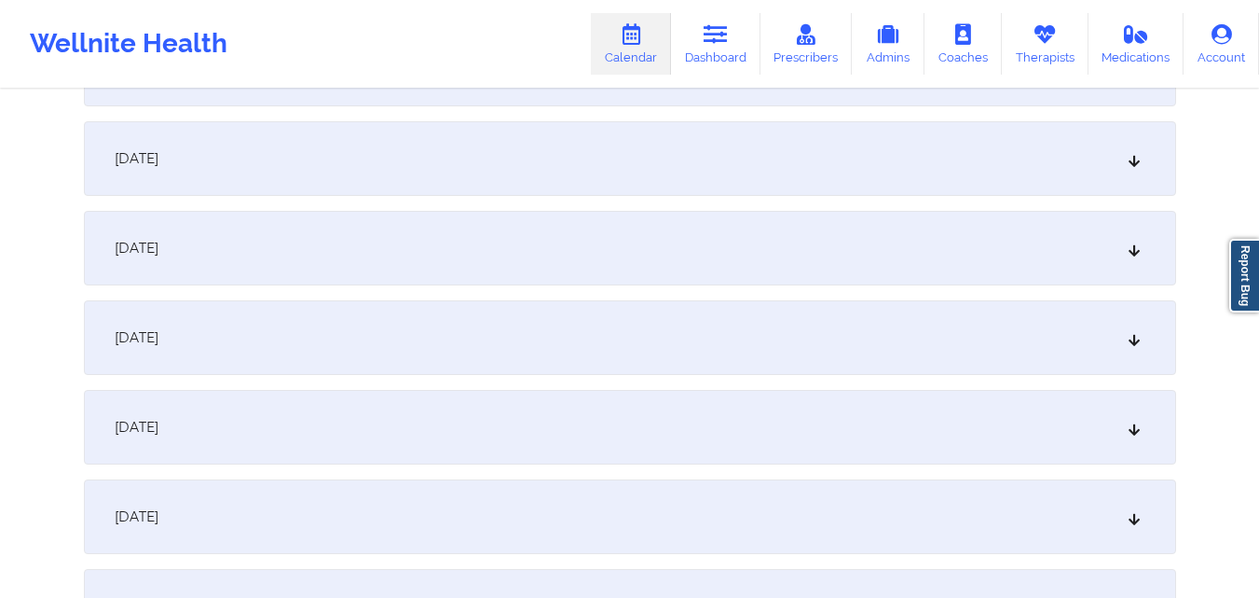
scroll to position [427, 0]
click at [1136, 175] on div "[DATE]" at bounding box center [630, 160] width 1093 height 75
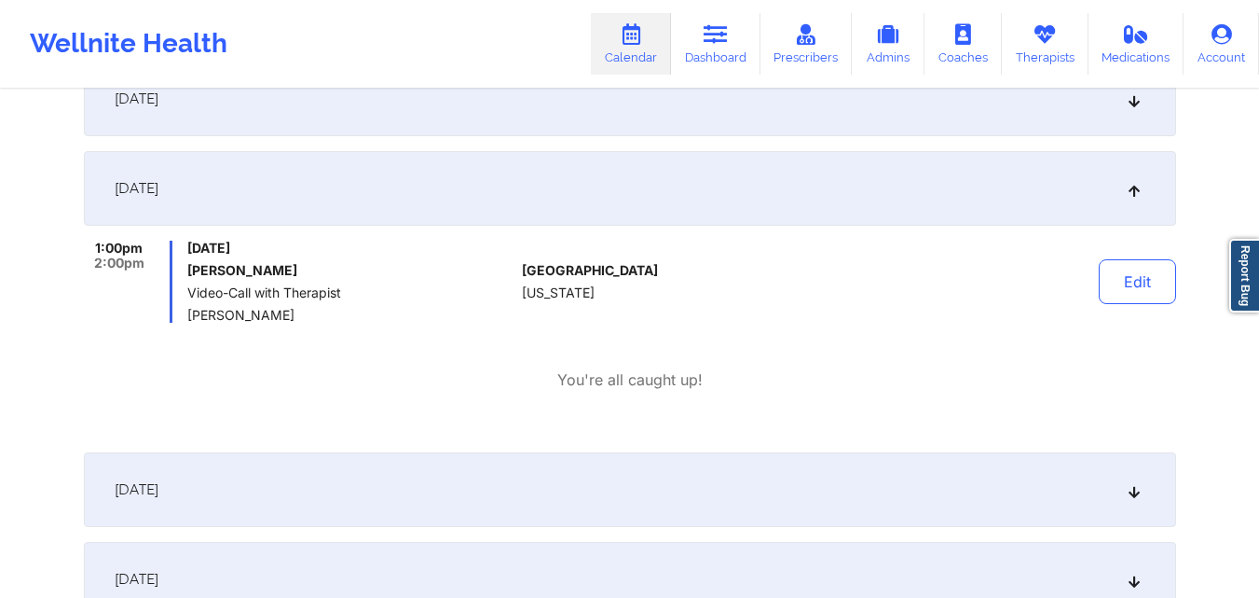
scroll to position [0, 0]
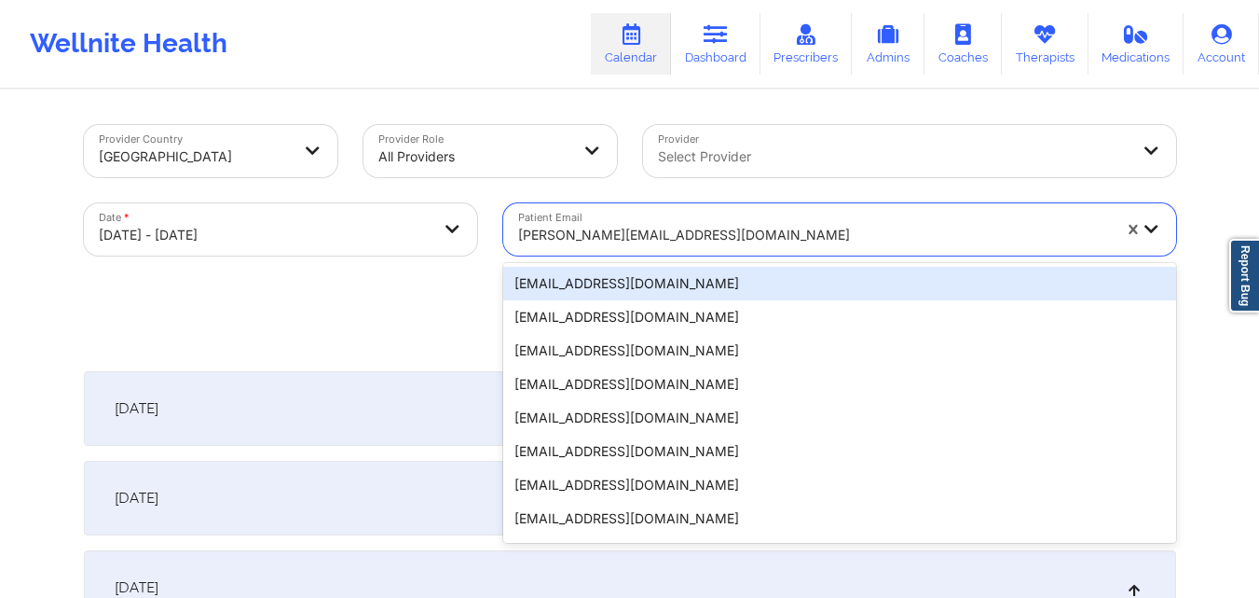
click at [737, 228] on div at bounding box center [814, 235] width 593 height 22
paste input "[EMAIL_ADDRESS][DOMAIN_NAME]"
type input "[EMAIL_ADDRESS][DOMAIN_NAME]"
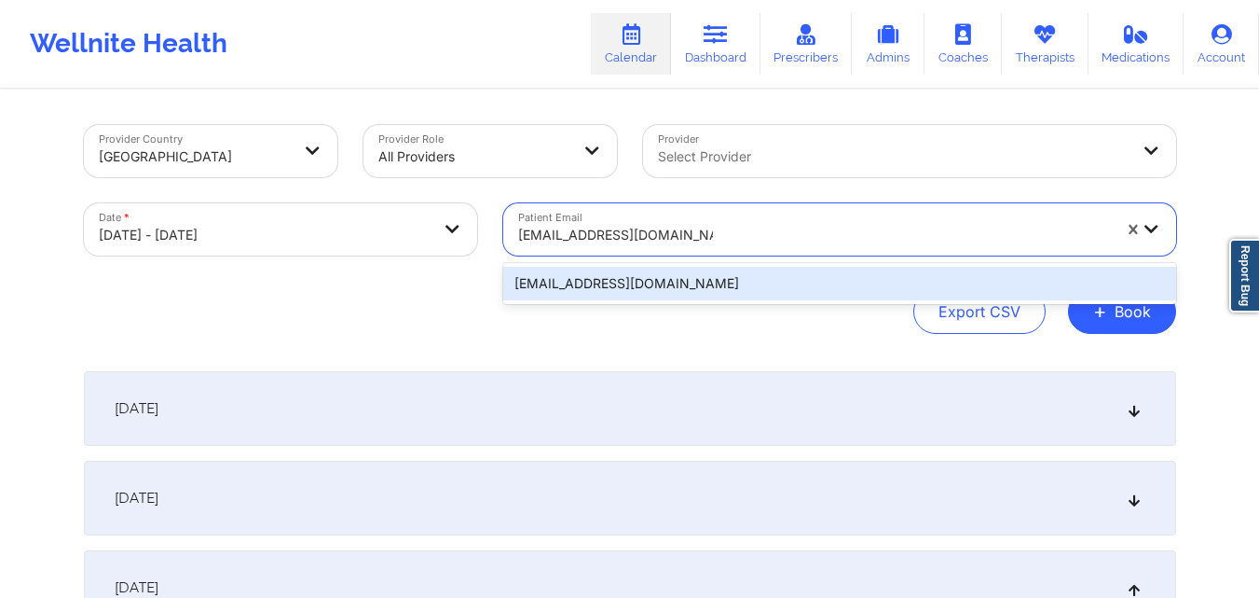
click at [812, 274] on div "[EMAIL_ADDRESS][DOMAIN_NAME]" at bounding box center [839, 284] width 673 height 34
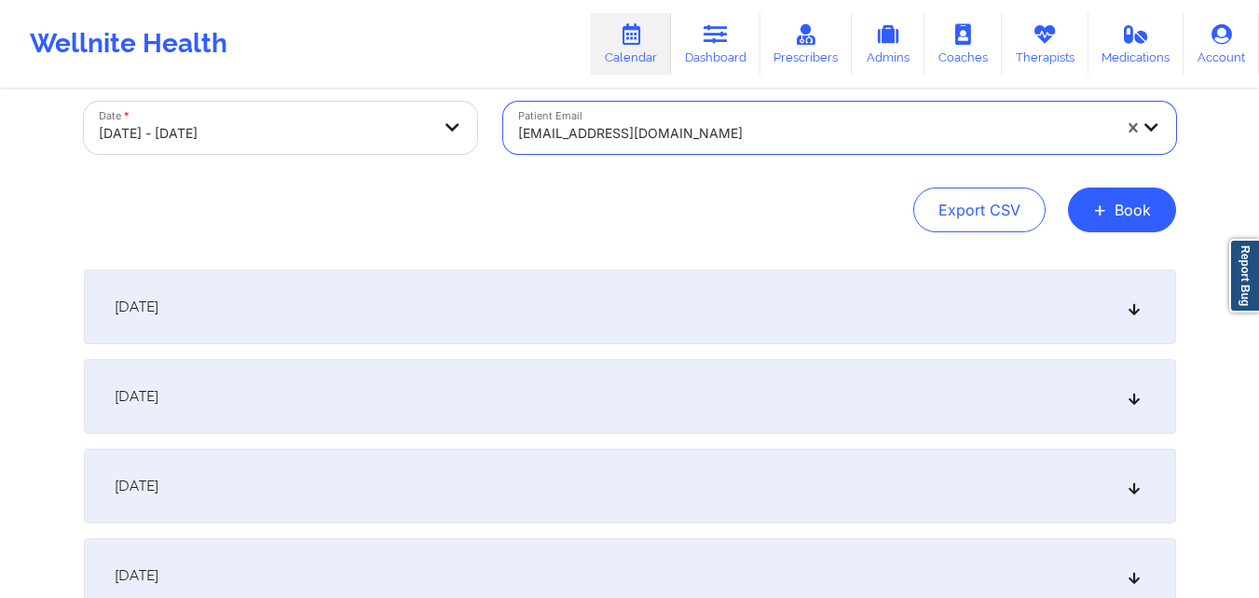
scroll to position [121, 0]
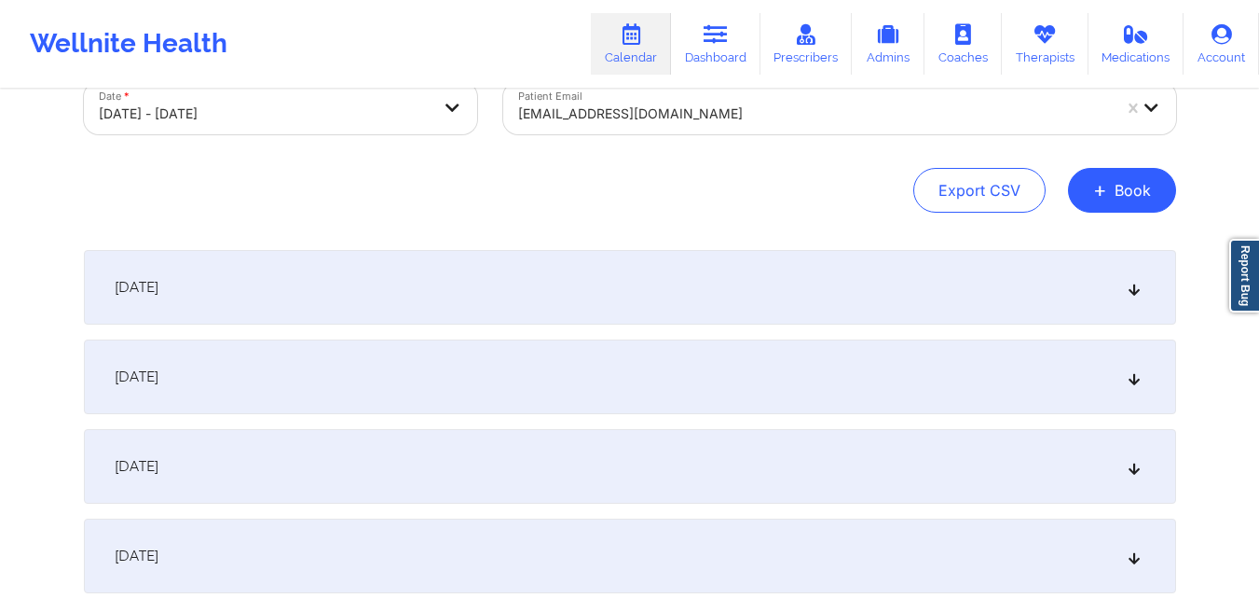
click at [1131, 473] on icon at bounding box center [1134, 466] width 16 height 13
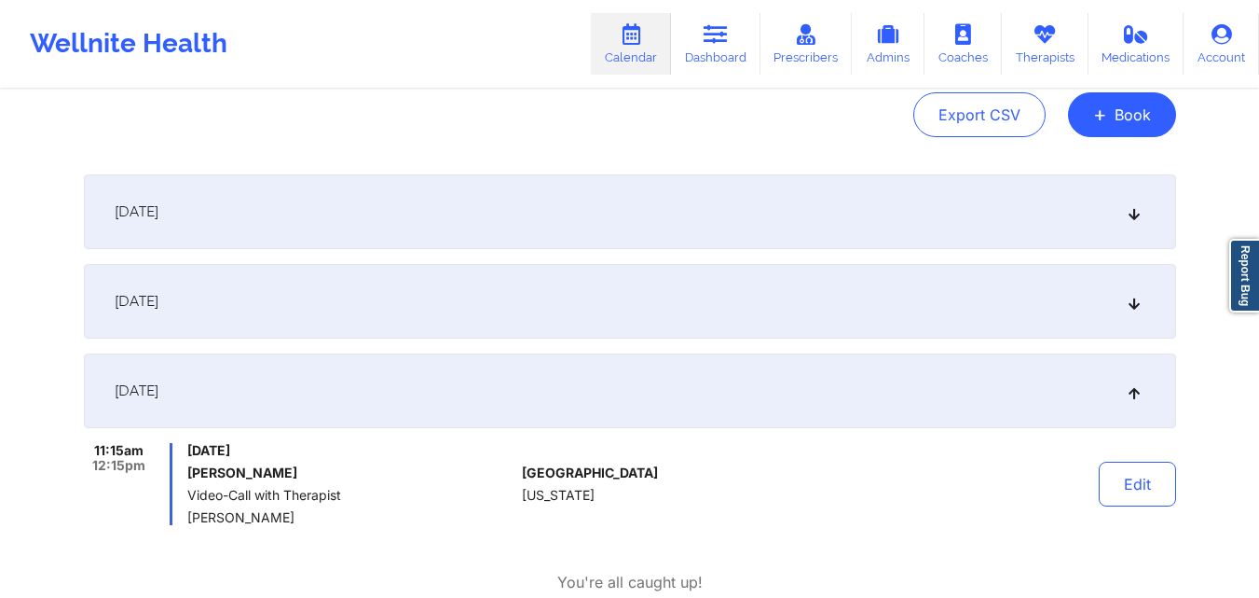
scroll to position [194, 0]
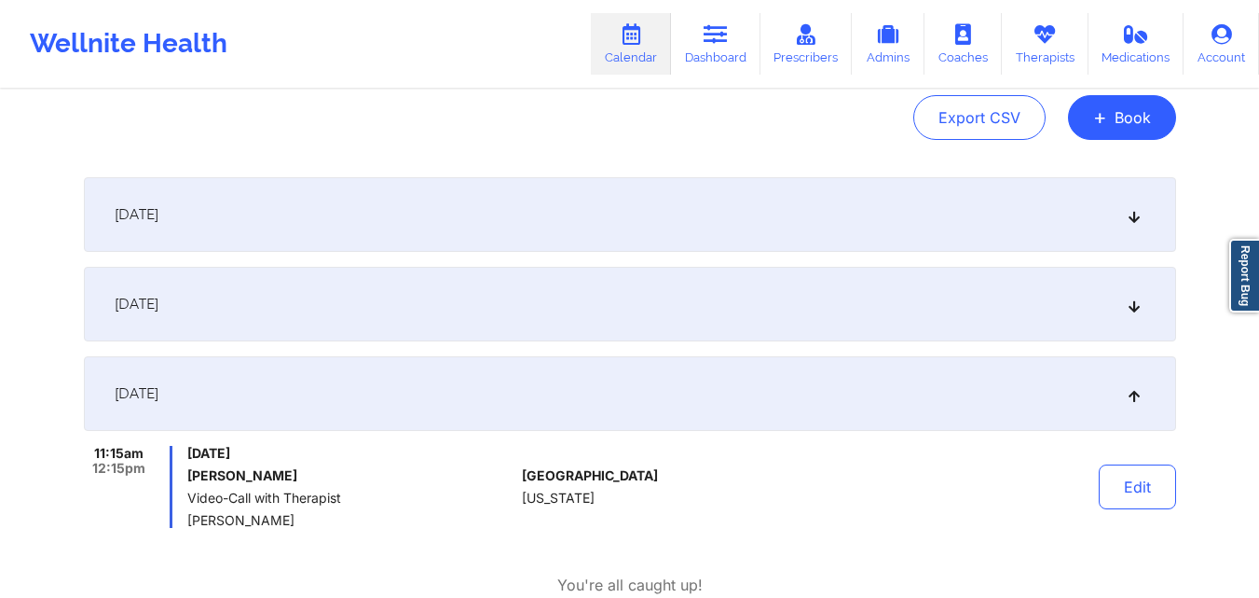
copy h6 "[PERSON_NAME]"
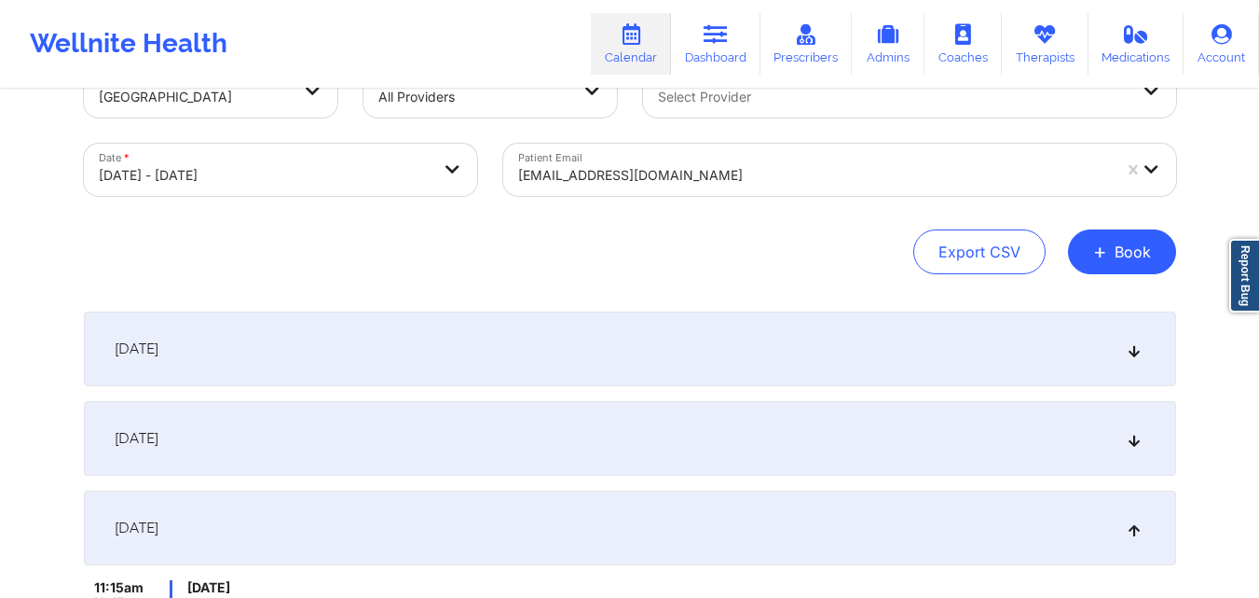
scroll to position [0, 0]
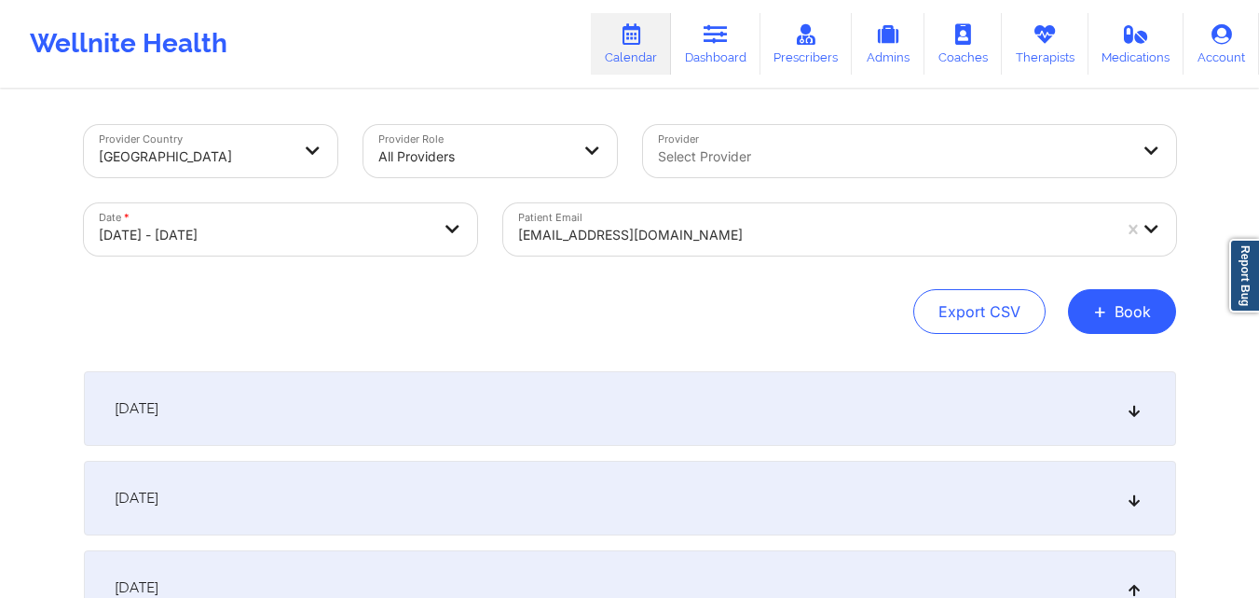
drag, startPoint x: 330, startPoint y: 475, endPoint x: 371, endPoint y: 277, distance: 201.9
click at [718, 45] on icon at bounding box center [716, 34] width 24 height 21
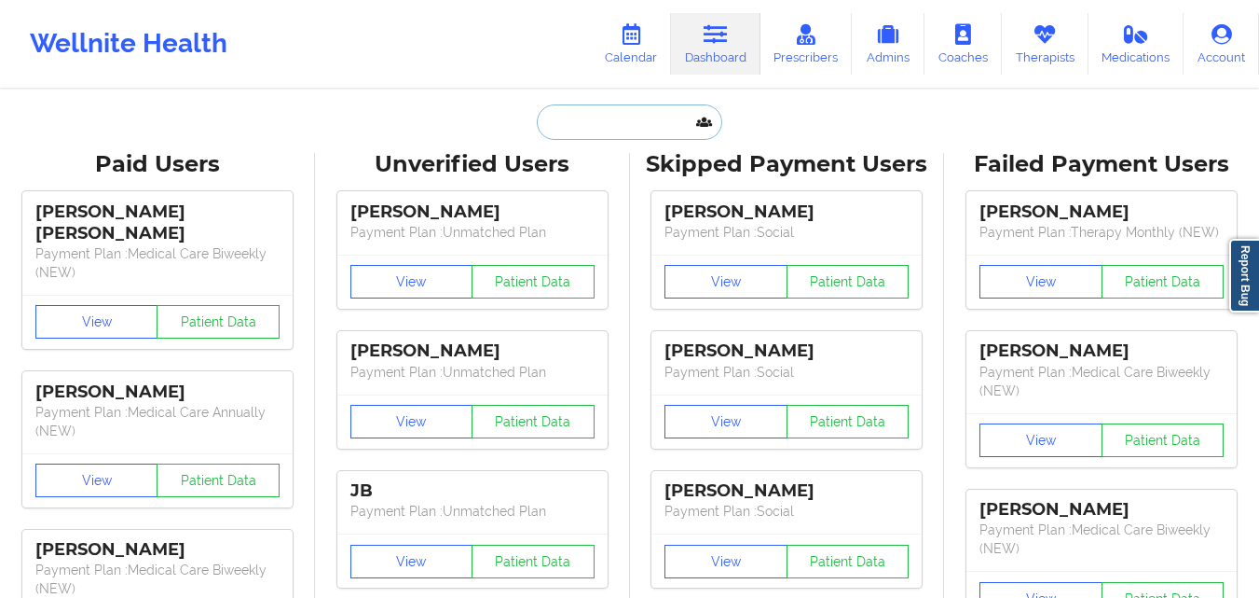
click at [579, 132] on input "text" at bounding box center [629, 121] width 185 height 35
paste input "[PERSON_NAME]"
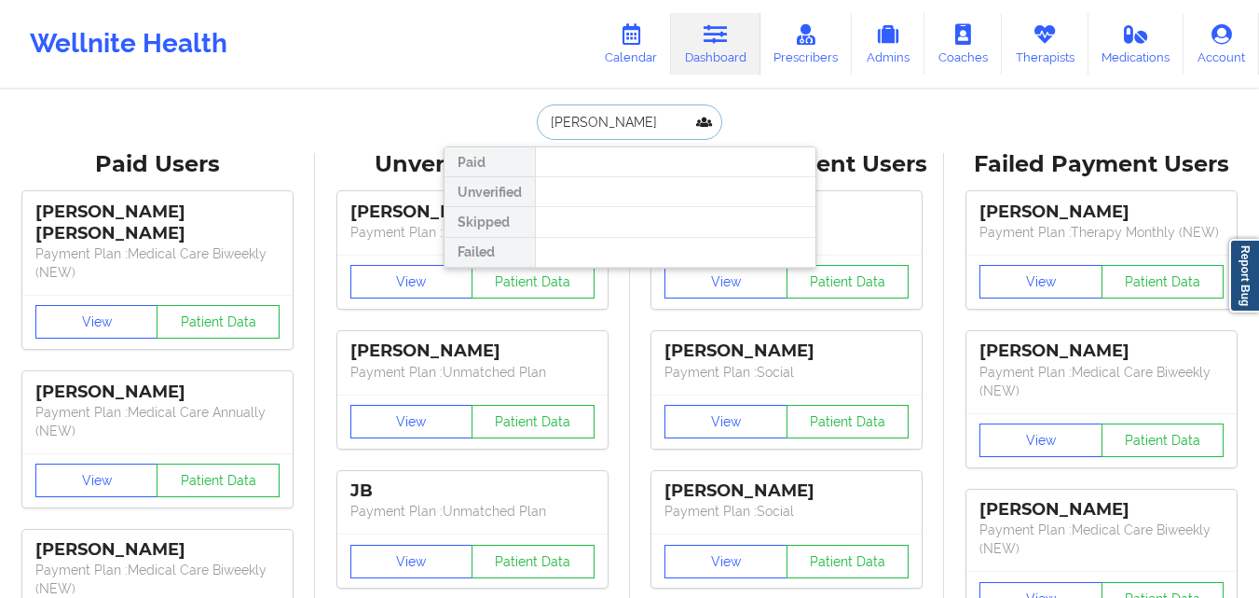
click at [606, 117] on input "[PERSON_NAME]" at bounding box center [629, 121] width 185 height 35
type input "[PERSON_NAME]"
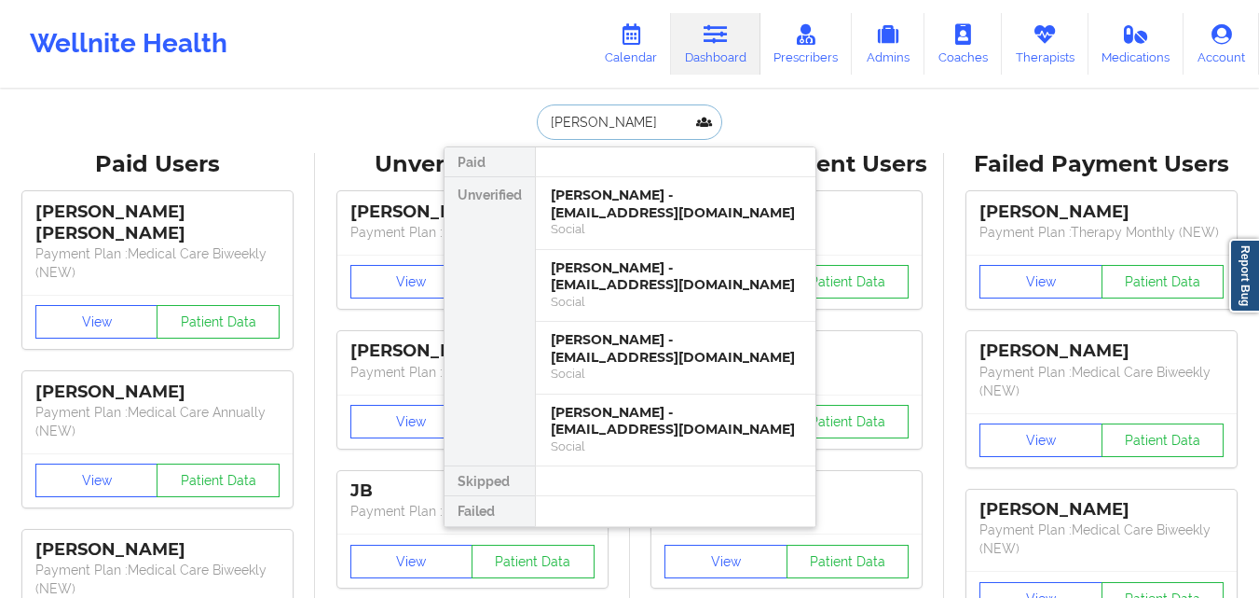
drag, startPoint x: 609, startPoint y: 124, endPoint x: 667, endPoint y: 117, distance: 59.2
click at [667, 117] on input "[PERSON_NAME]" at bounding box center [629, 121] width 185 height 35
click at [674, 280] on div "[PERSON_NAME] - [EMAIL_ADDRESS][DOMAIN_NAME]" at bounding box center [676, 276] width 250 height 34
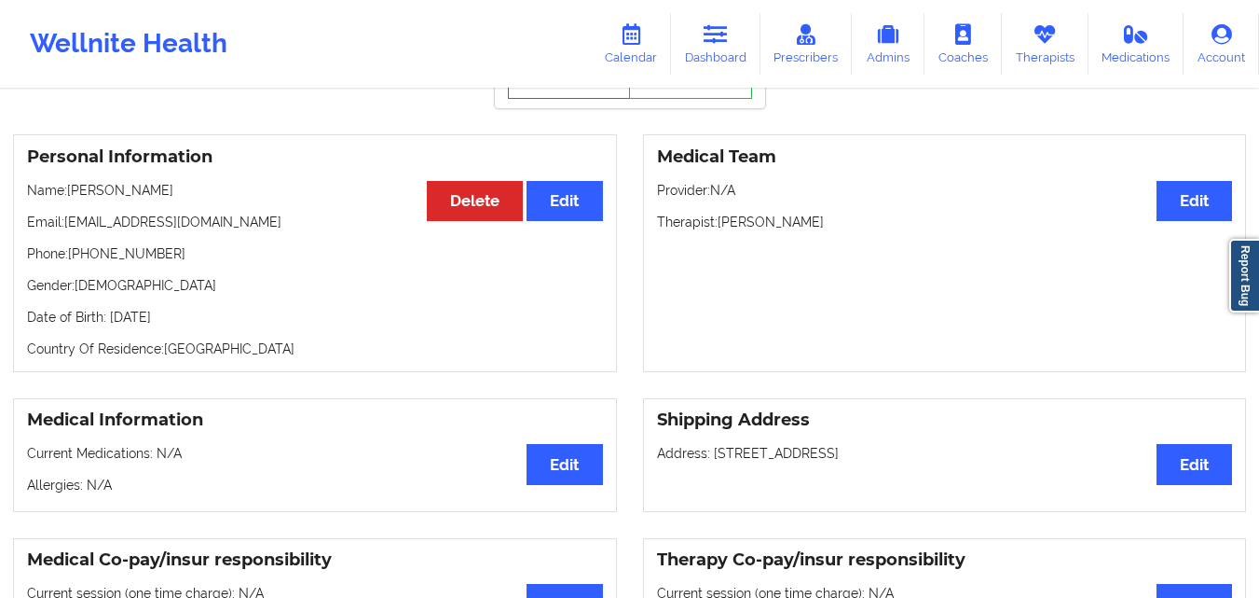
scroll to position [118, 0]
click at [872, 189] on p "Provider: N/A" at bounding box center [945, 191] width 576 height 19
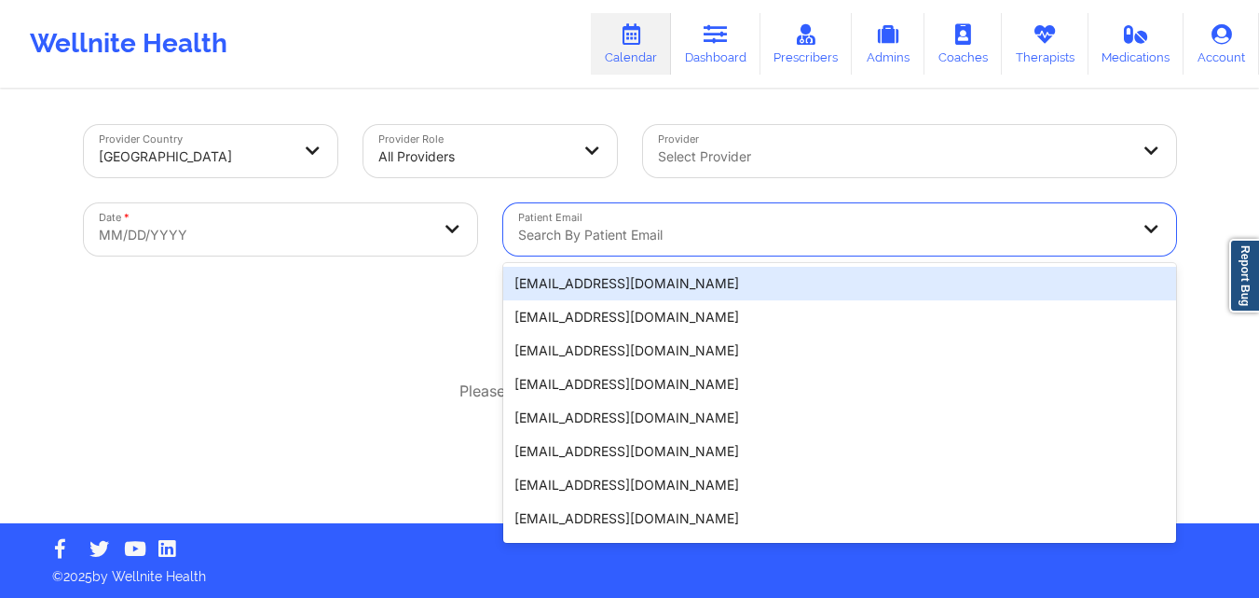
click at [722, 232] on div at bounding box center [824, 235] width 612 height 22
paste input "velvethollandbrown@gmail.com"
type input "velvethollandbrown@gmail.com"
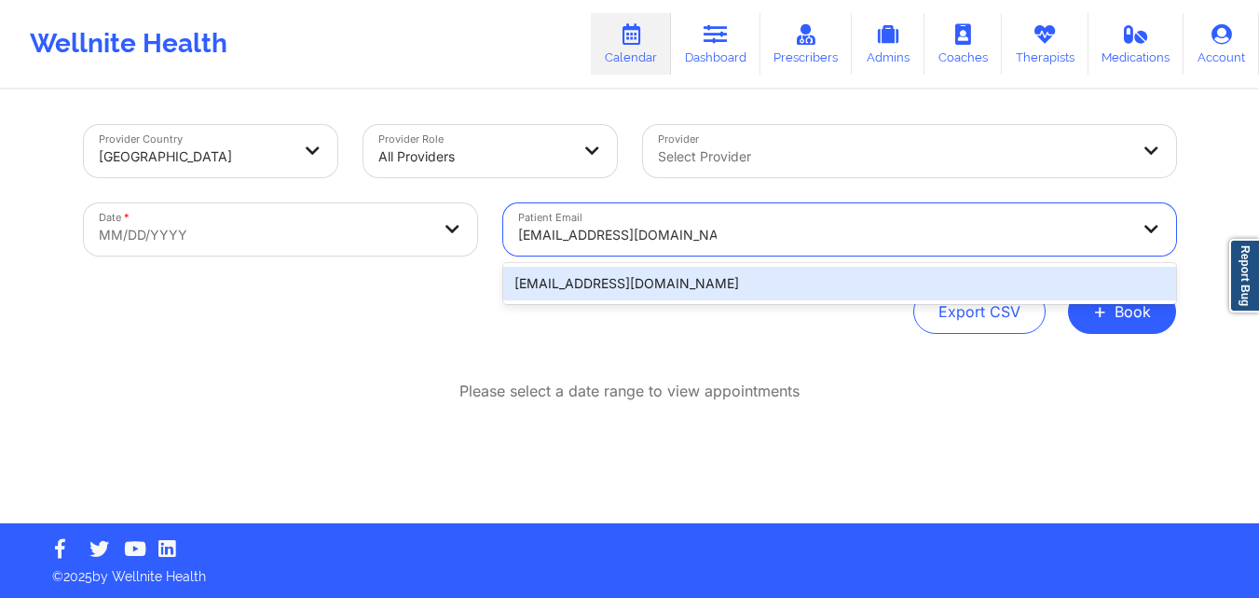
click at [723, 268] on div "velvethollandbrown@gmail.com" at bounding box center [839, 284] width 673 height 34
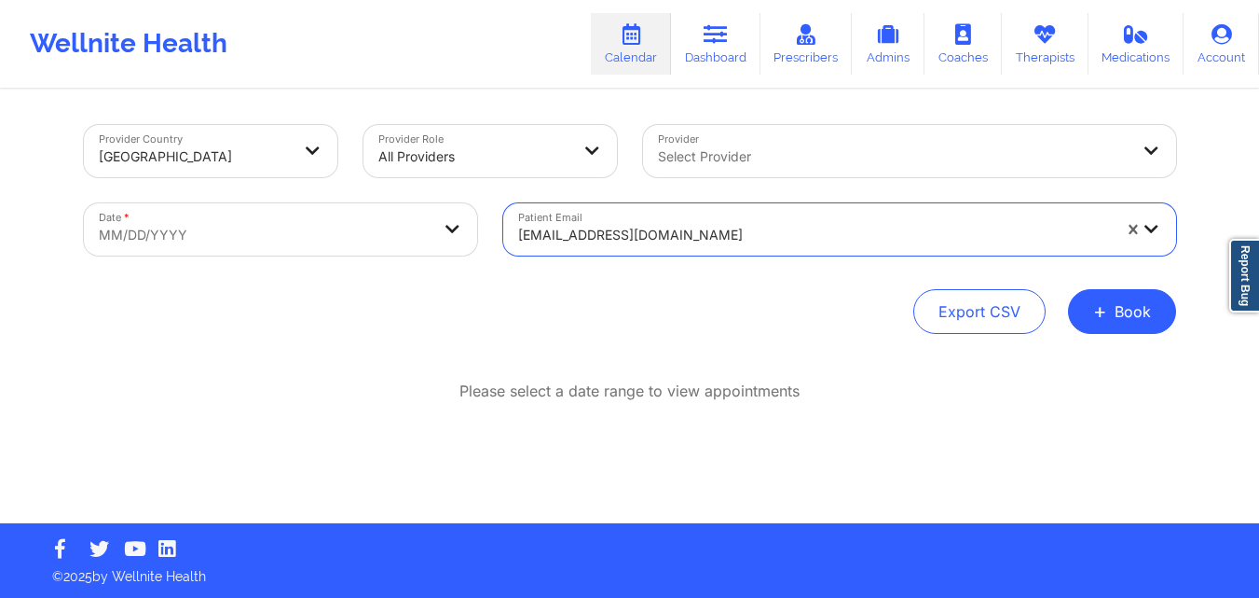
select select "2025-8"
select select "2025-9"
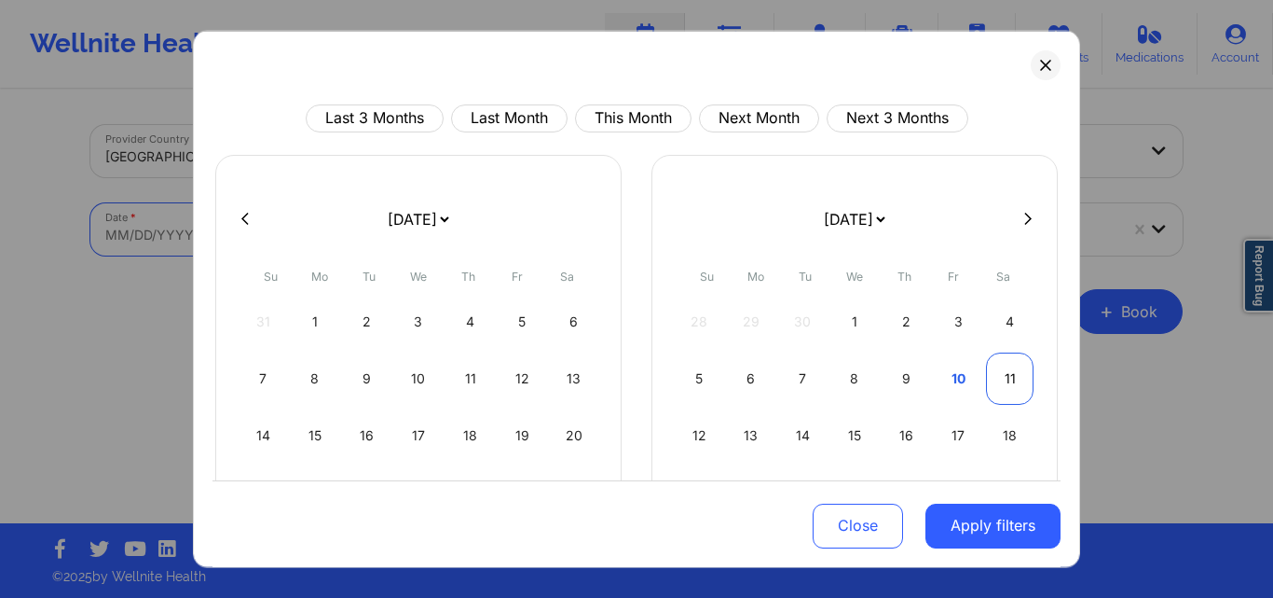
click at [996, 386] on div "11" at bounding box center [1010, 377] width 48 height 52
select select "2025-9"
select select "2025-10"
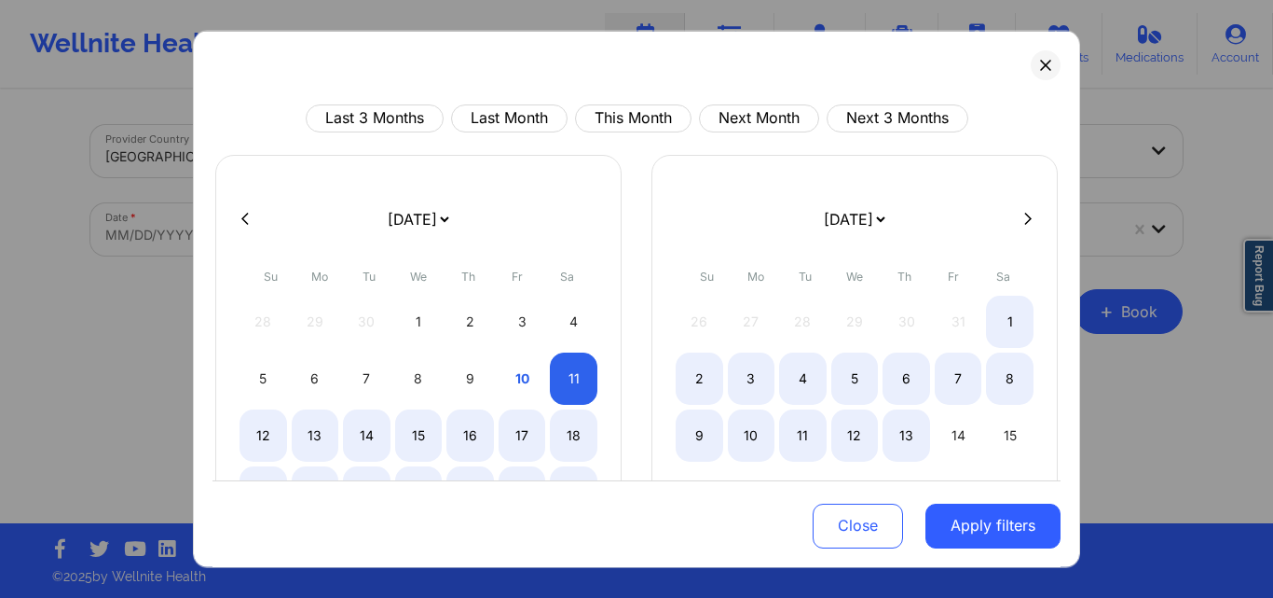
select select "2025-9"
select select "2025-10"
select select "2025-9"
select select "2025-10"
select select "2025-9"
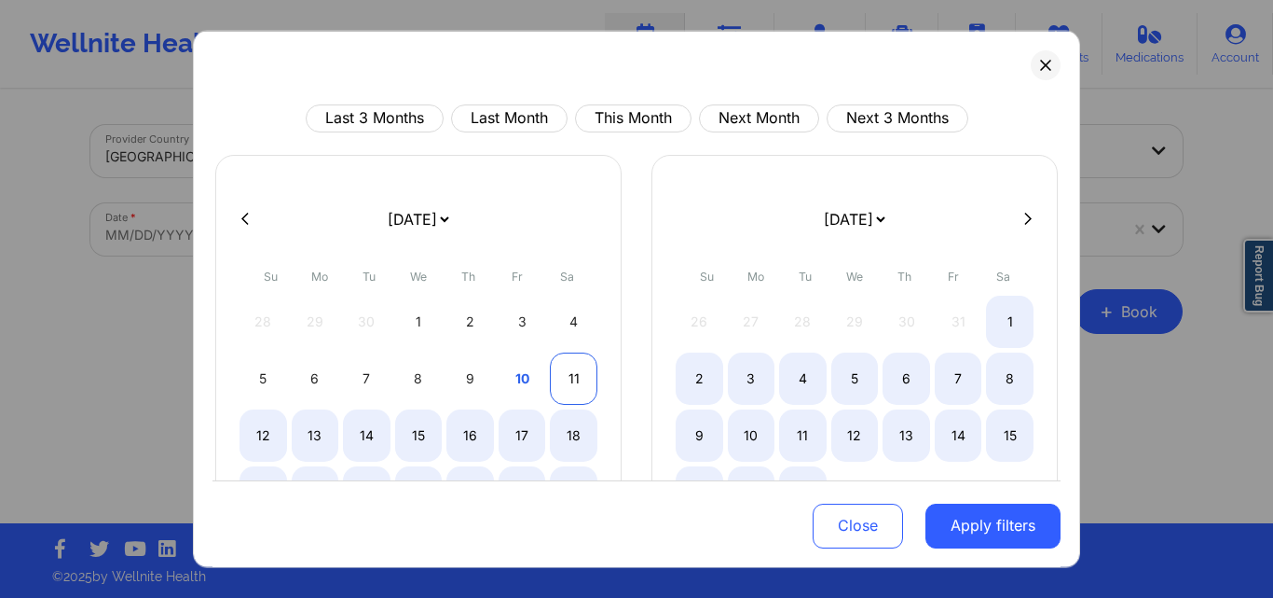
select select "2025-10"
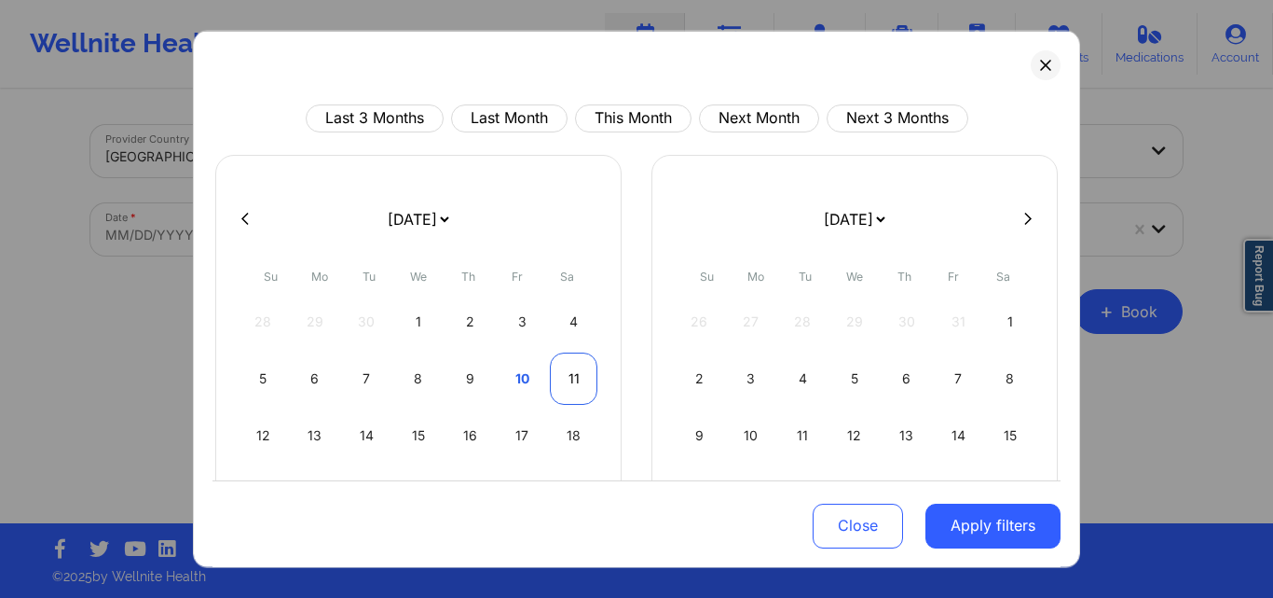
click at [562, 395] on div "11" at bounding box center [574, 377] width 48 height 52
select select "2025-9"
select select "2025-10"
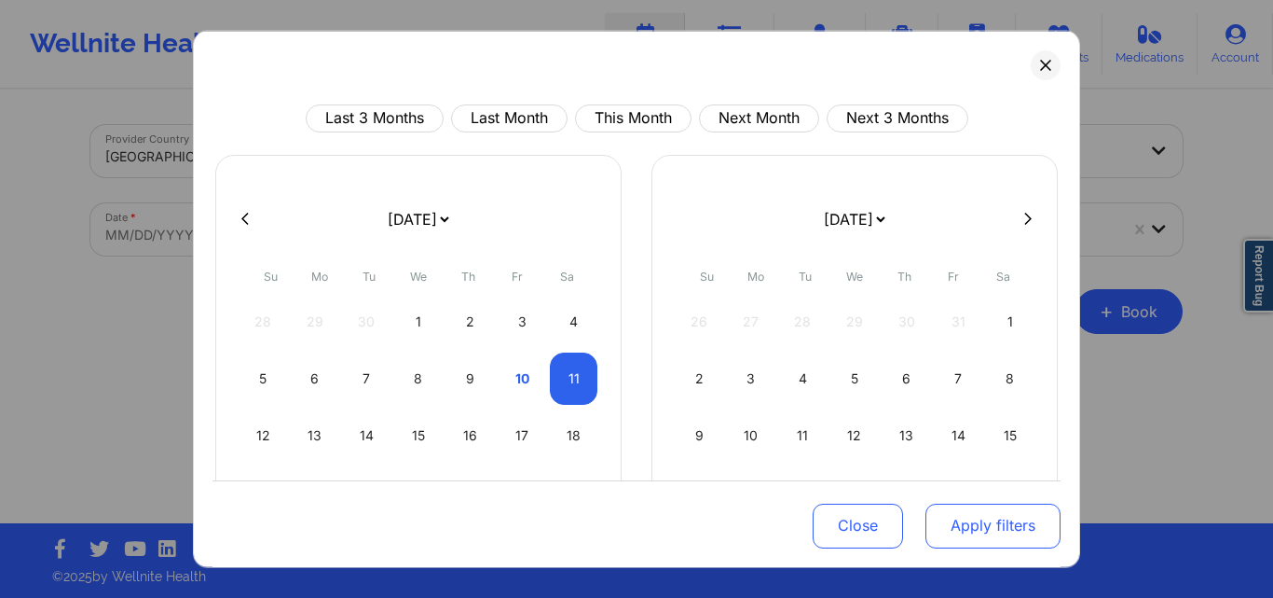
click at [985, 538] on button "Apply filters" at bounding box center [993, 525] width 135 height 45
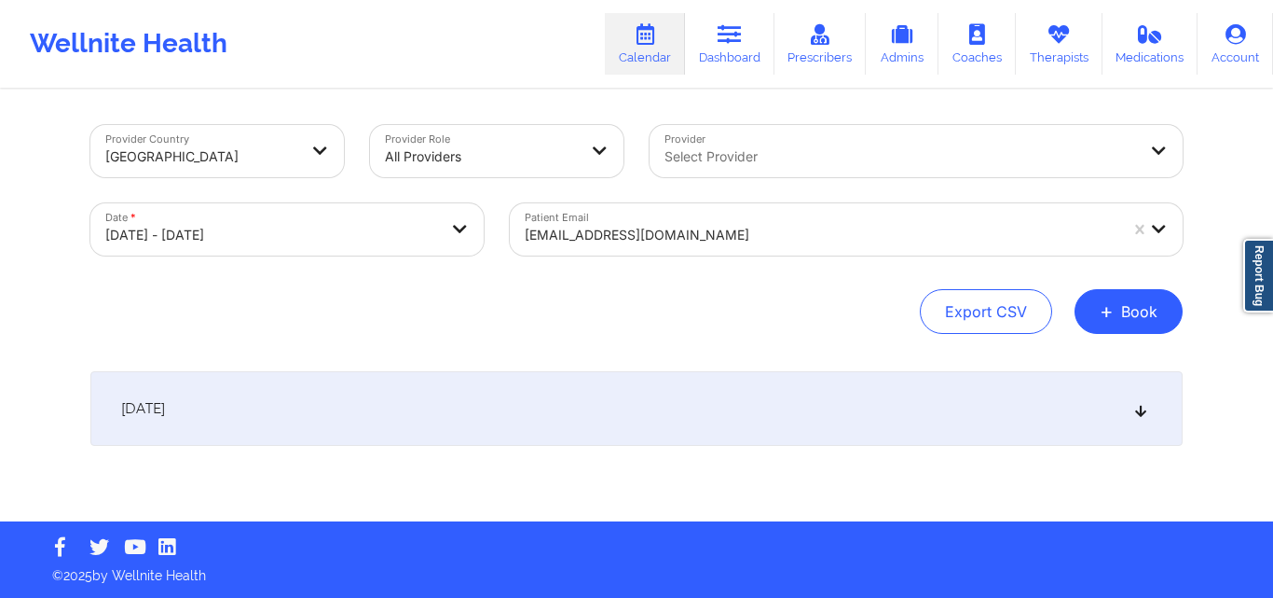
click at [1143, 403] on icon at bounding box center [1142, 408] width 16 height 13
